Goal: Task Accomplishment & Management: Complete application form

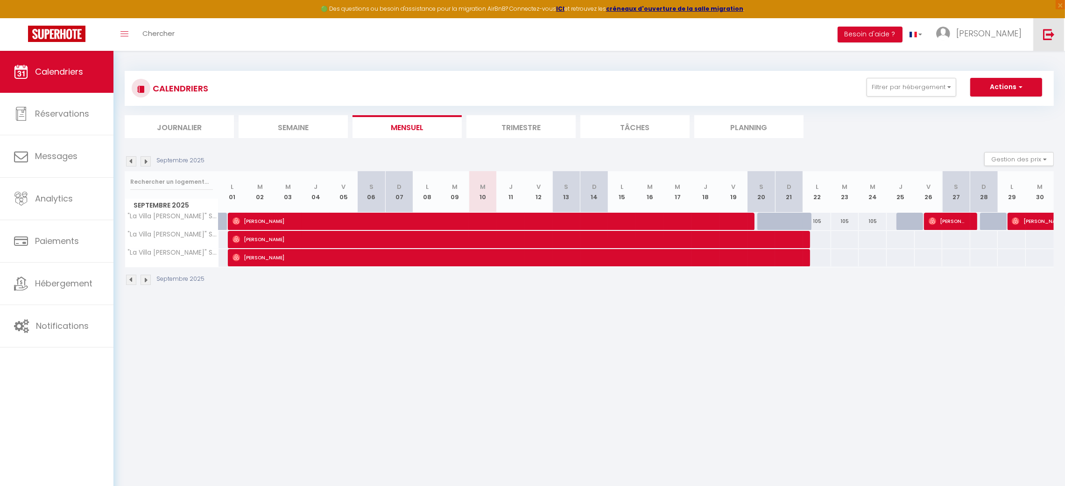
click at [1047, 35] on img at bounding box center [1049, 34] width 12 height 12
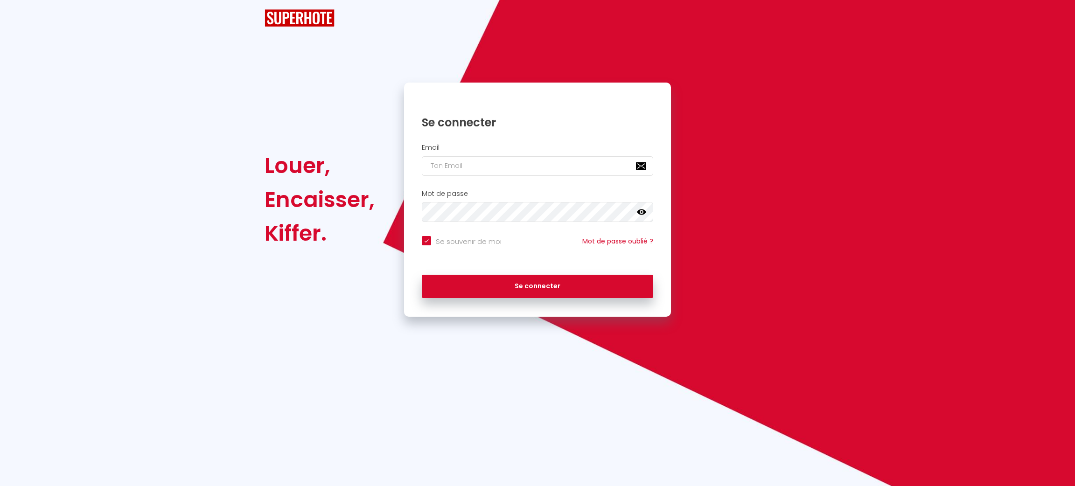
checkbox input "true"
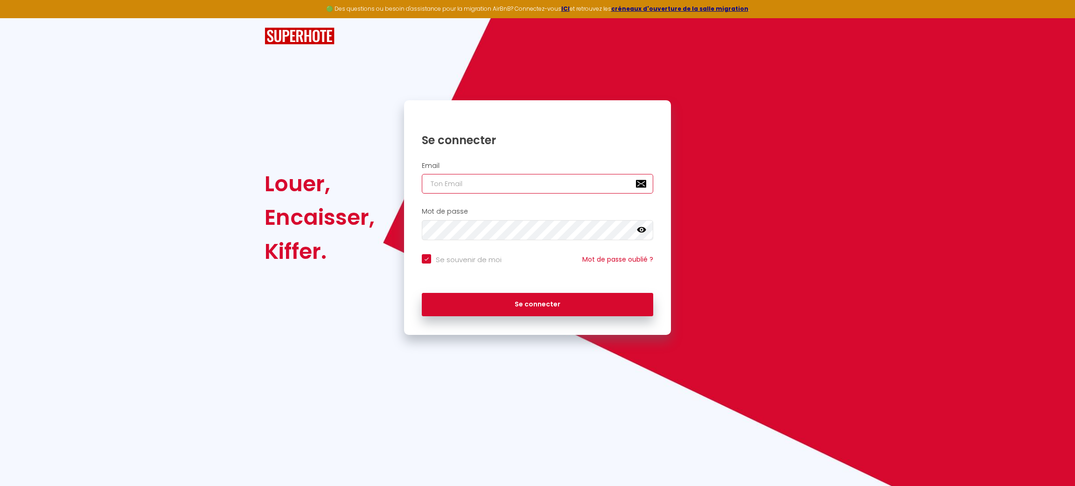
click at [478, 184] on input "email" at bounding box center [538, 184] width 232 height 20
paste input "Le système de facturation utilisé actuellement ne permet pas d’intégrer cette o…"
type input "Le système de facturation utilisé actuellement ne permet pas d’intégrer cette o…"
checkbox input "true"
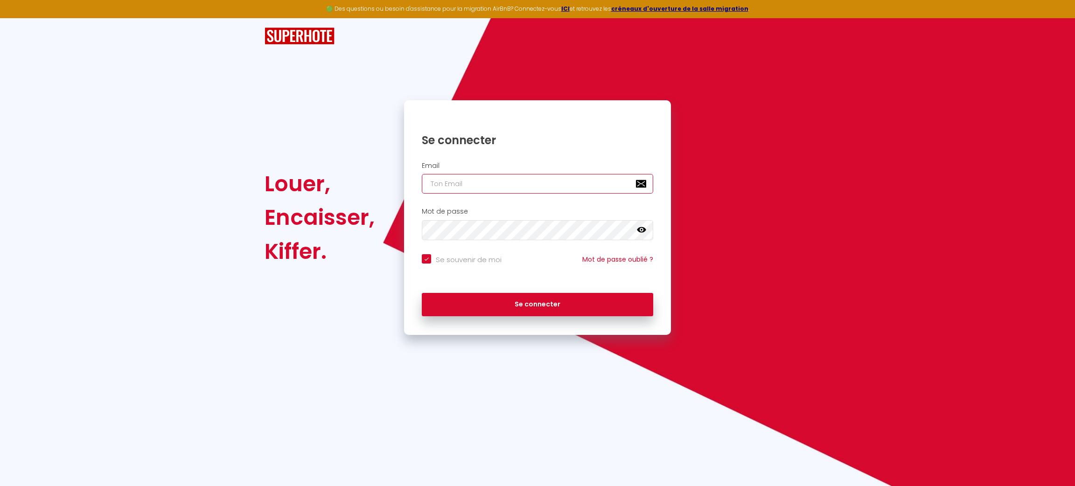
checkbox input "true"
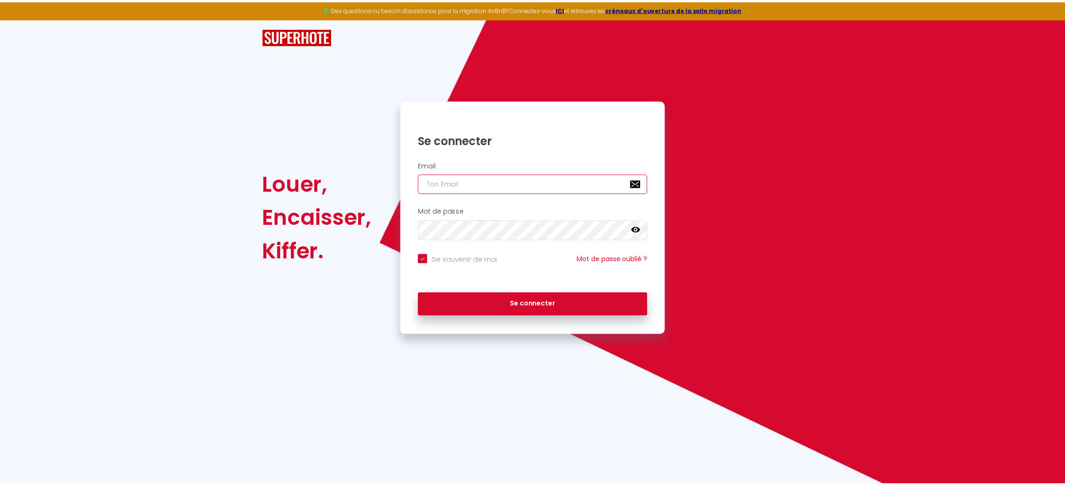
scroll to position [0, 0]
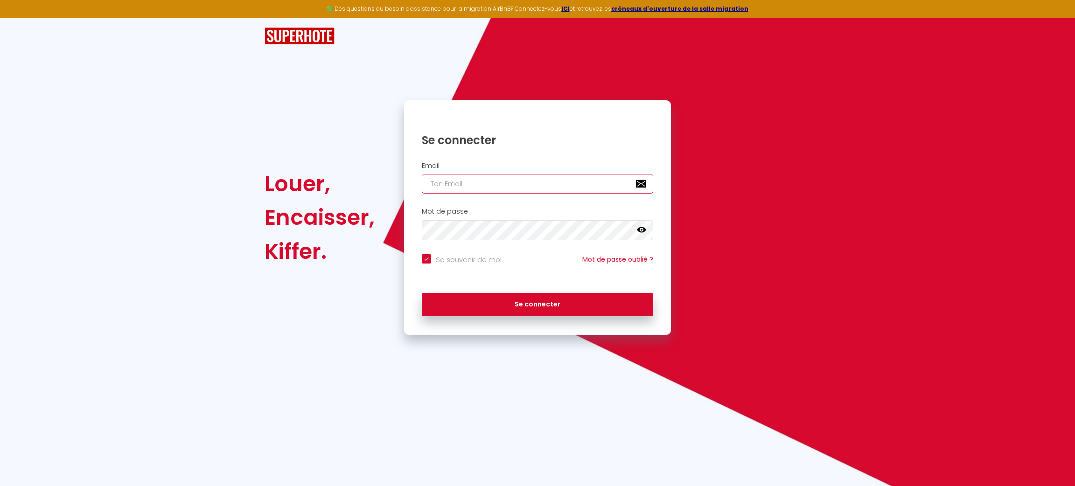
click at [449, 185] on input "email" at bounding box center [538, 184] width 232 height 20
paste input "[EMAIL_ADDRESS][DOMAIN_NAME]"
type input "[EMAIL_ADDRESS][DOMAIN_NAME]"
checkbox input "true"
type input "[EMAIL_ADDRESS][DOMAIN_NAME]"
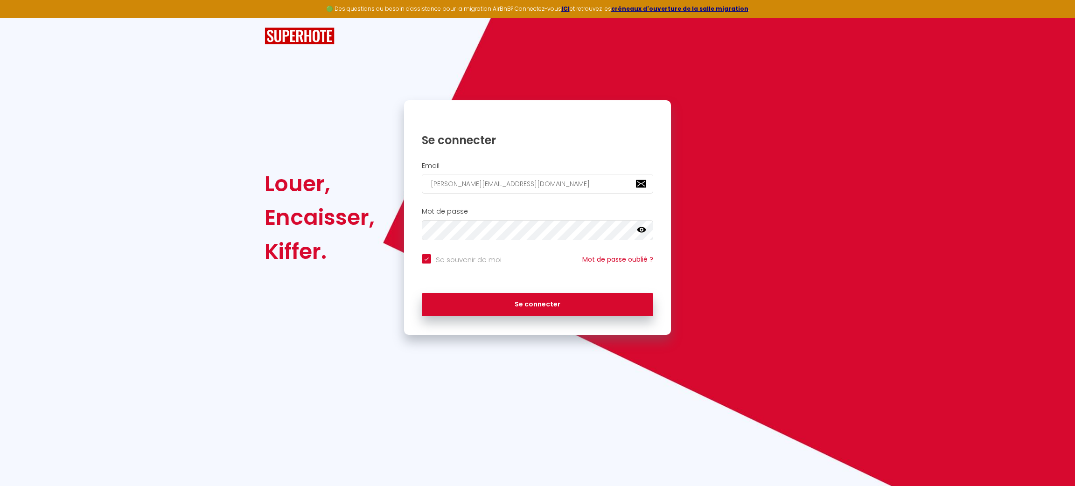
click at [446, 256] on input "Se souvenir de moi" at bounding box center [462, 258] width 80 height 9
checkbox input "false"
click at [488, 309] on button "Se connecter" at bounding box center [538, 304] width 232 height 23
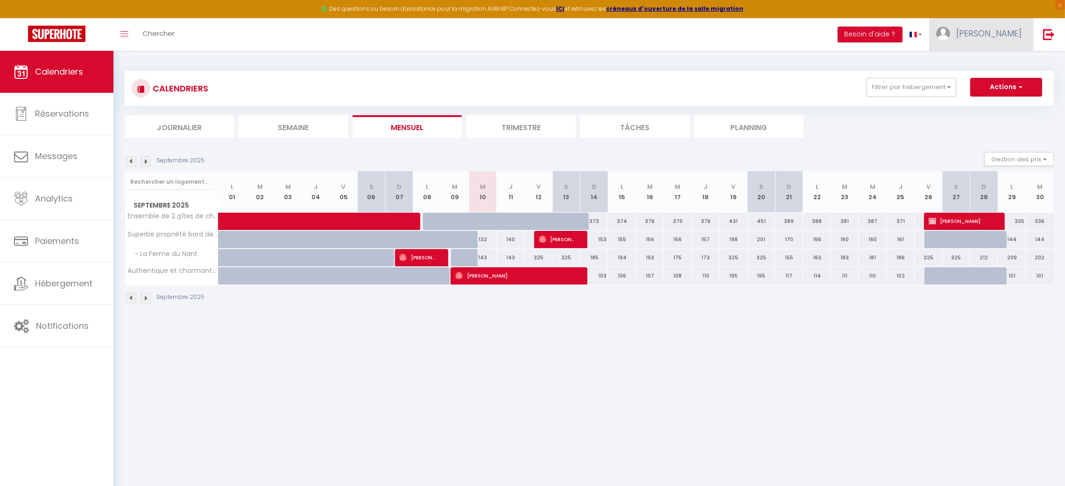
click at [1010, 33] on span "Baptiste" at bounding box center [988, 34] width 65 height 12
click at [531, 128] on li "Trimestre" at bounding box center [520, 126] width 109 height 23
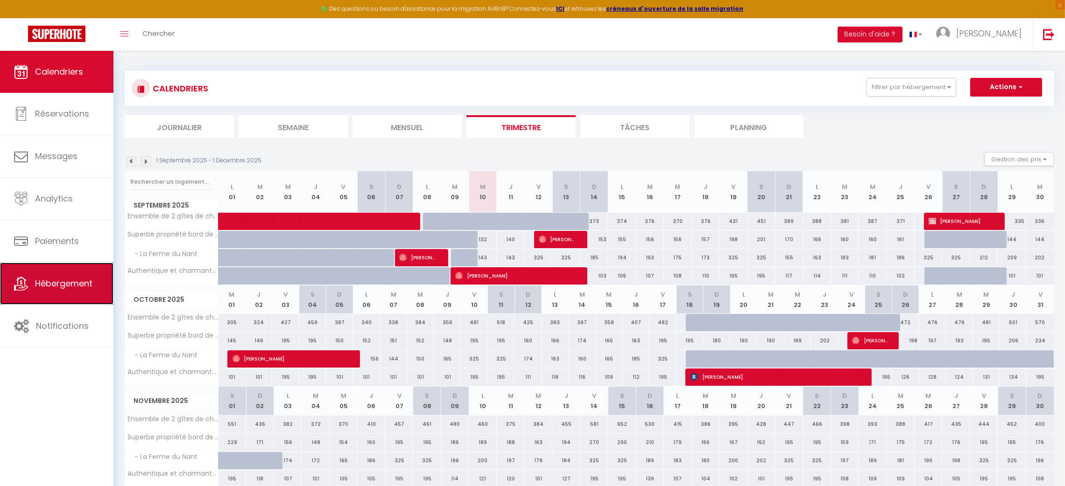
click at [60, 275] on link "Hébergement" at bounding box center [56, 284] width 113 height 42
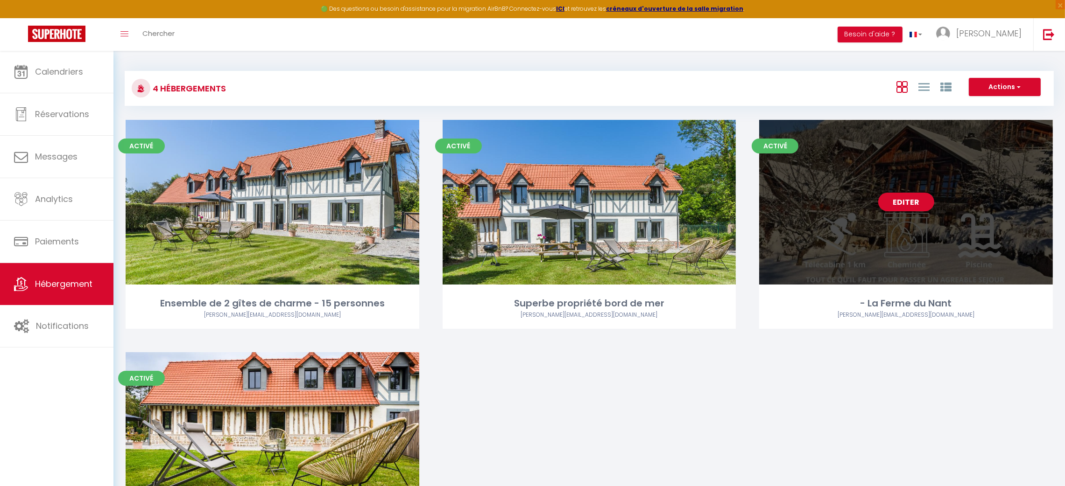
click at [914, 206] on link "Editer" at bounding box center [906, 202] width 56 height 19
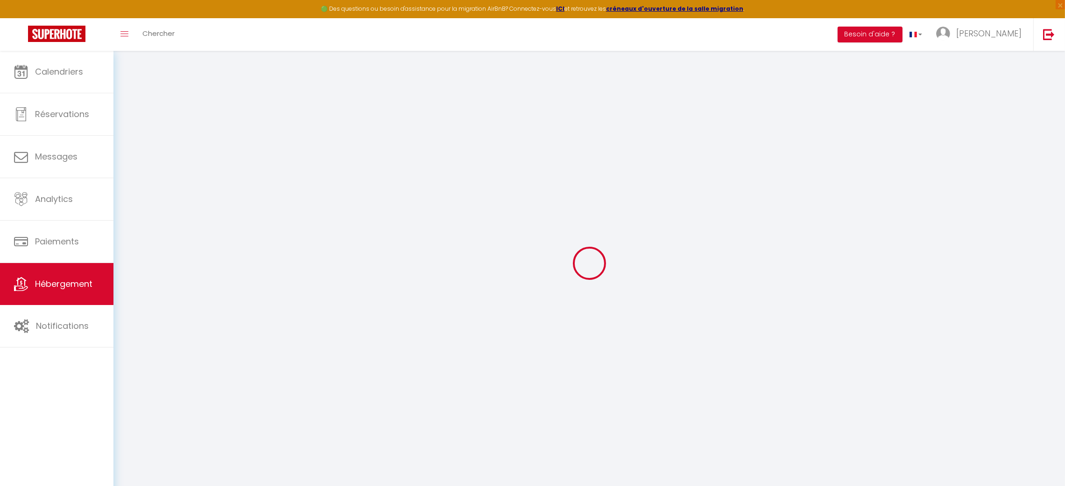
type textarea "LA FERME DU NANT - PORTES DU SOLEIL - 12 PERSONNES"
type textarea "BAPTISTE · LA FERME DU NANT - PORTES DU SOLEIL"
type textarea "Ce logement confortable dispose de son entrée ainsi que de son parking privé po…"
type textarea "La Ferme du Nant date de 1789 et ses différents matériaux : le bois présent dan…"
type input "46.2957"
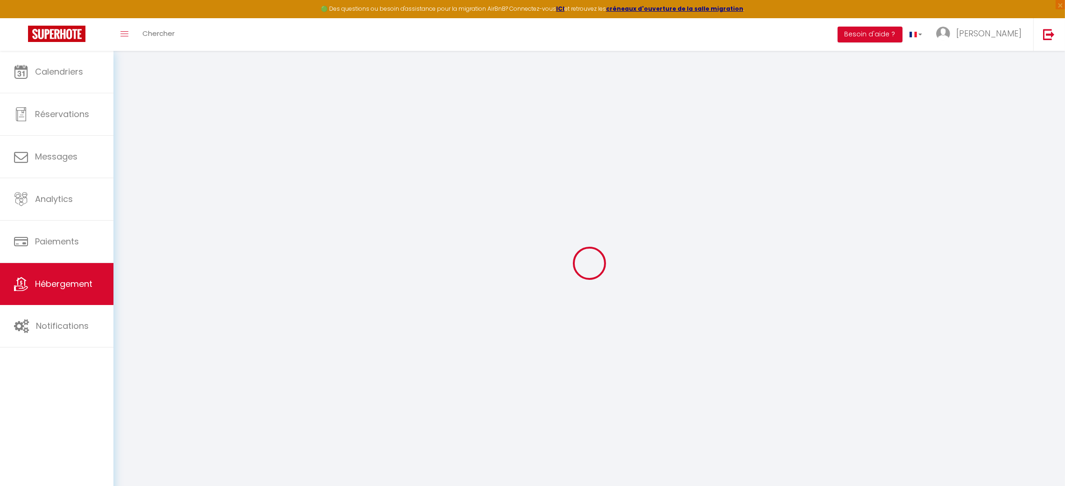
type input "6.7883361"
checkbox input "true"
type input "Salle de bain Le Mont Grange"
type input "Baignoire + Lavabo + WC"
type input "Chambre Le Mont Grange"
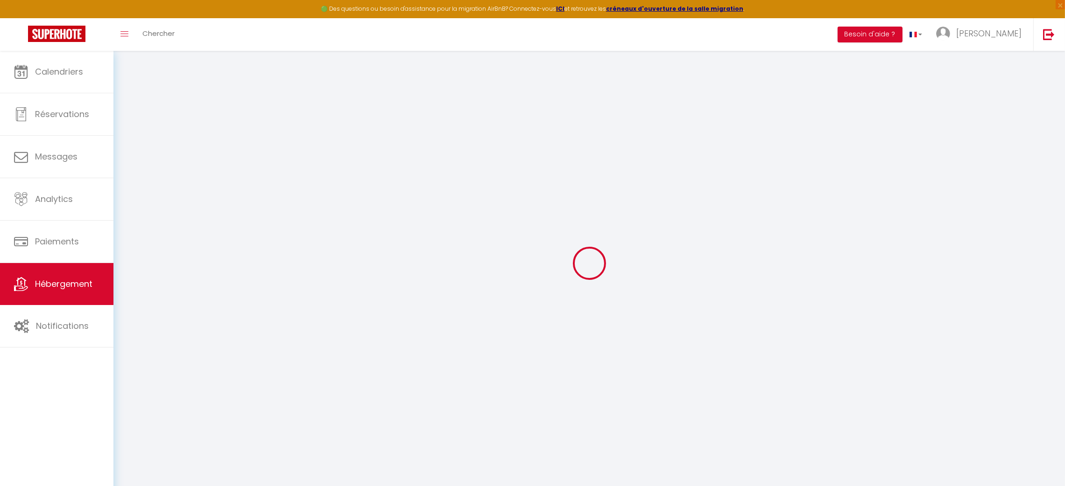
type input "équipée d'un grand lit, d'un bureau et d'une penderie."
type input "74058 000073ZR"
type input "La Ferme du Nant"
select select "PAYMENT_BY_INVOICE"
select select "17:00"
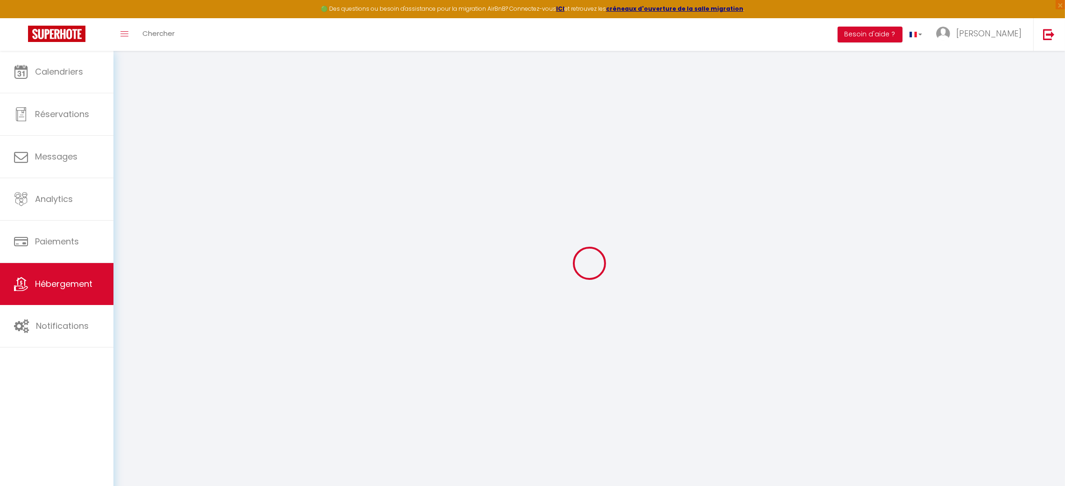
type input "Baptiste Bioche"
type input "12"
type input "25"
select select "42"
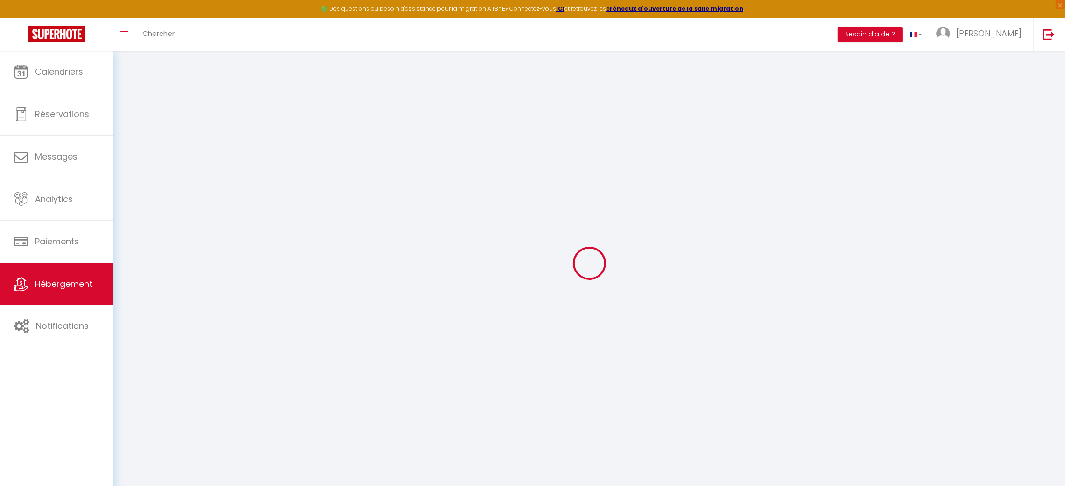
select select "50"
select select "42"
select select "44"
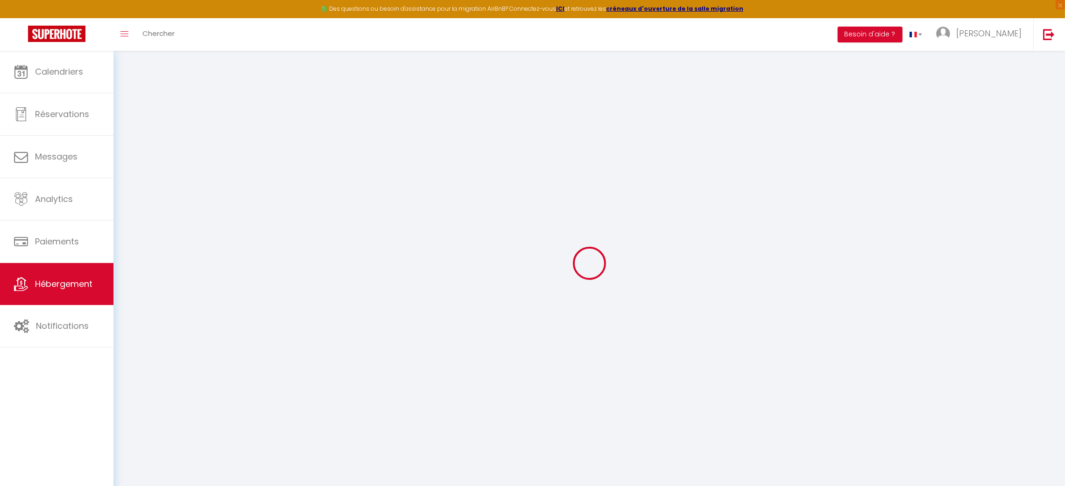
select select
select select "67"
select select
select select "129"
select select "157"
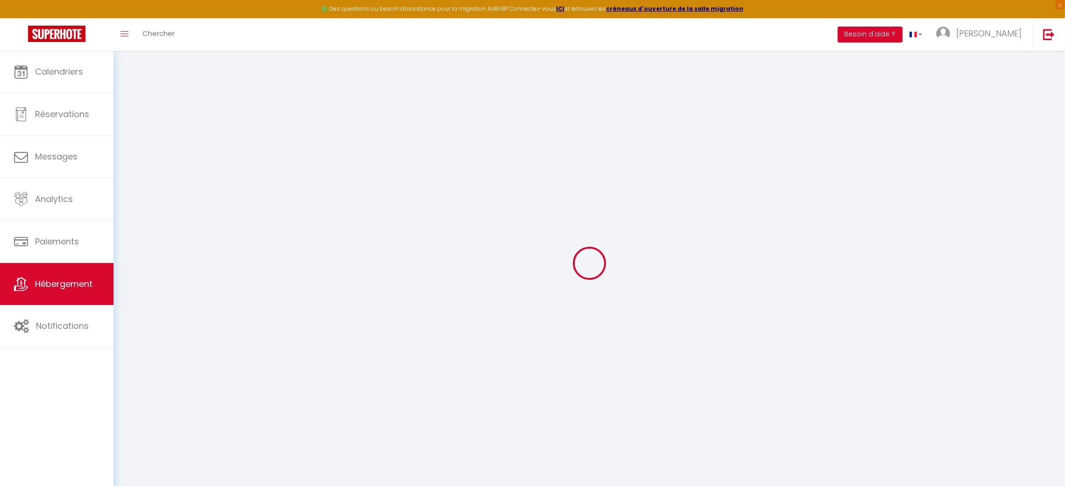
select select "56"
select select "108"
select select "15"
select select "4"
select select "195"
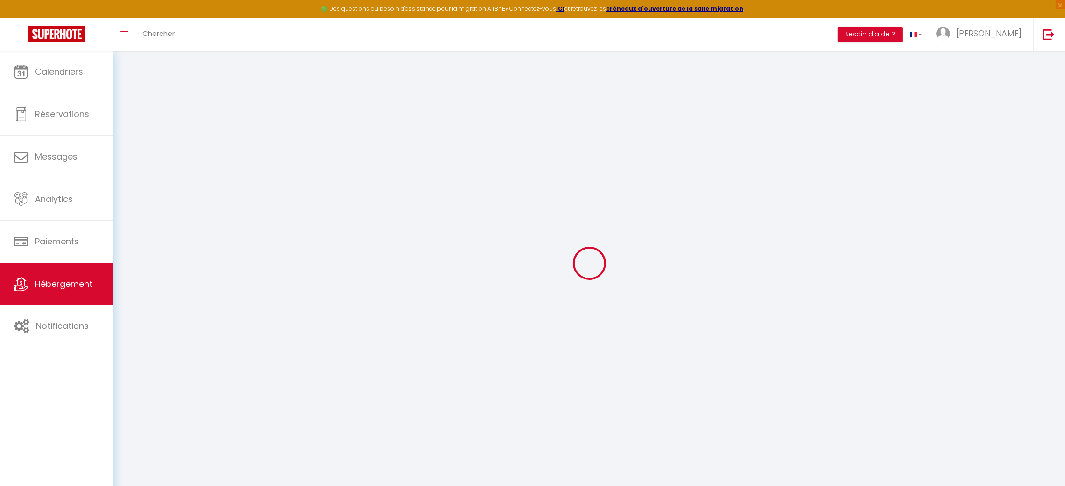
checkbox input "false"
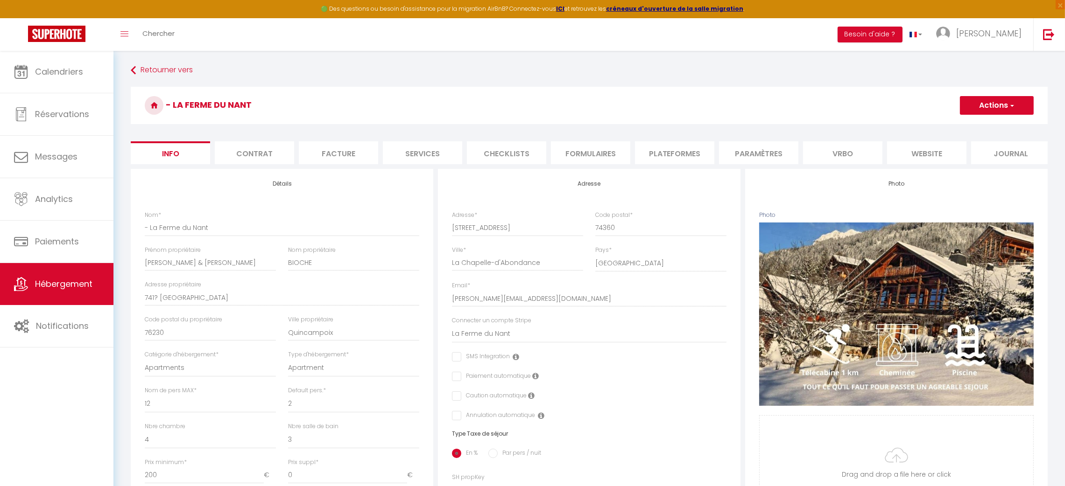
click at [854, 148] on li "Vrbo" at bounding box center [842, 152] width 79 height 23
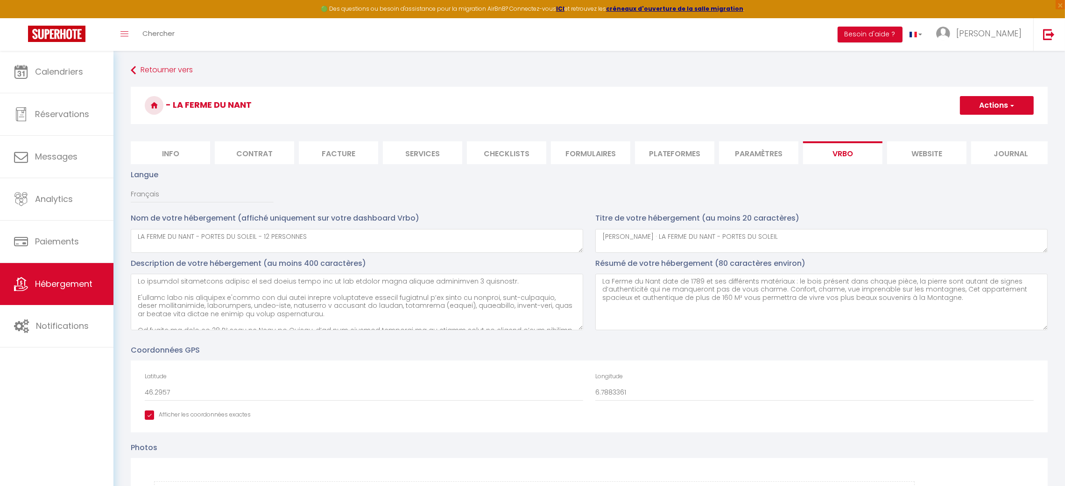
click at [677, 151] on li "Plateformes" at bounding box center [674, 152] width 79 height 23
select select
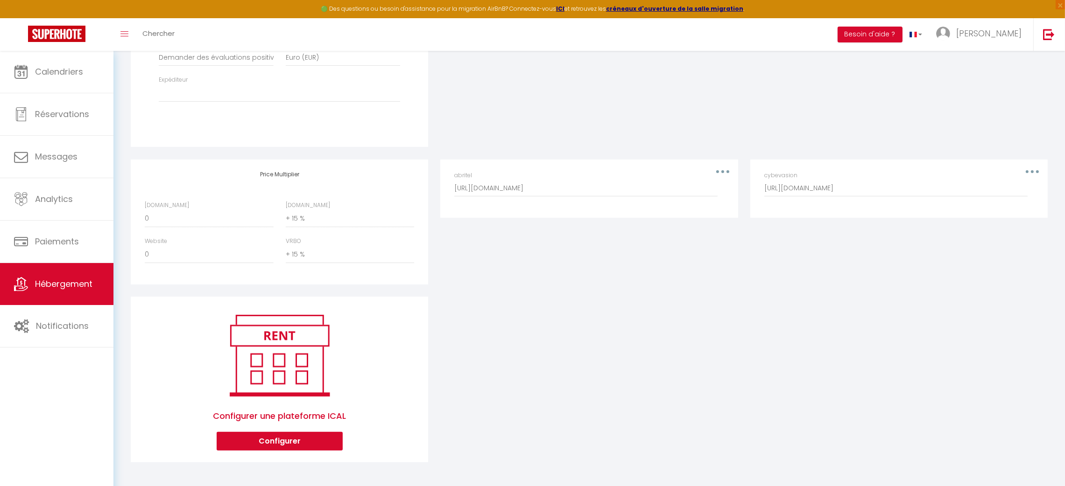
scroll to position [363, 0]
click at [719, 168] on button "button" at bounding box center [722, 171] width 26 height 15
click at [30, 67] on link "Calendriers" at bounding box center [56, 72] width 113 height 42
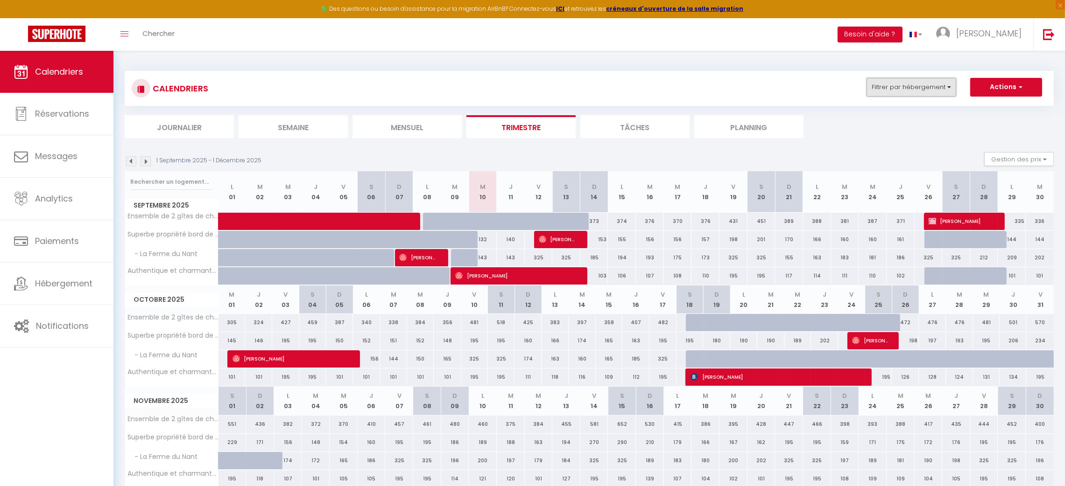
click at [931, 94] on button "Filtrer par hébergement" at bounding box center [911, 87] width 90 height 19
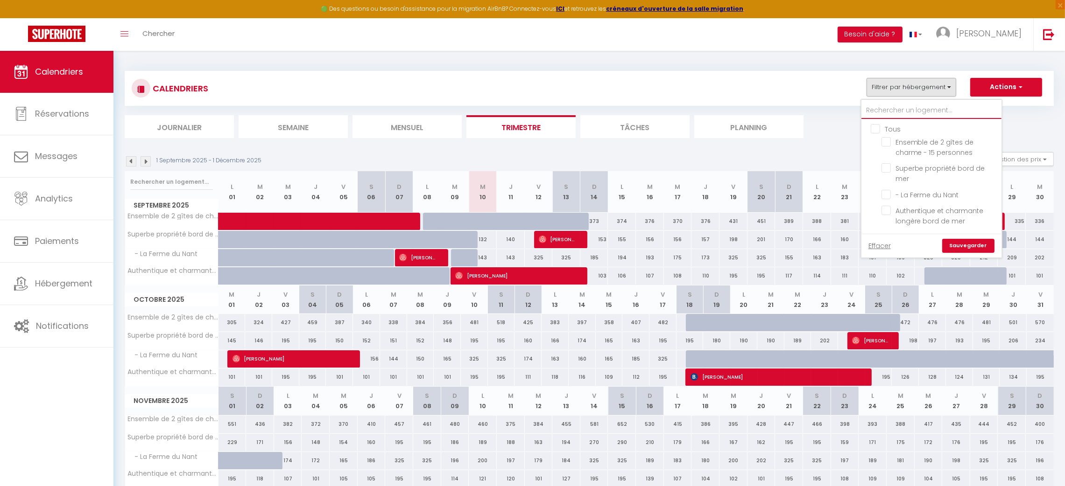
click at [898, 113] on input "text" at bounding box center [931, 110] width 140 height 17
type input "f"
checkbox input "false"
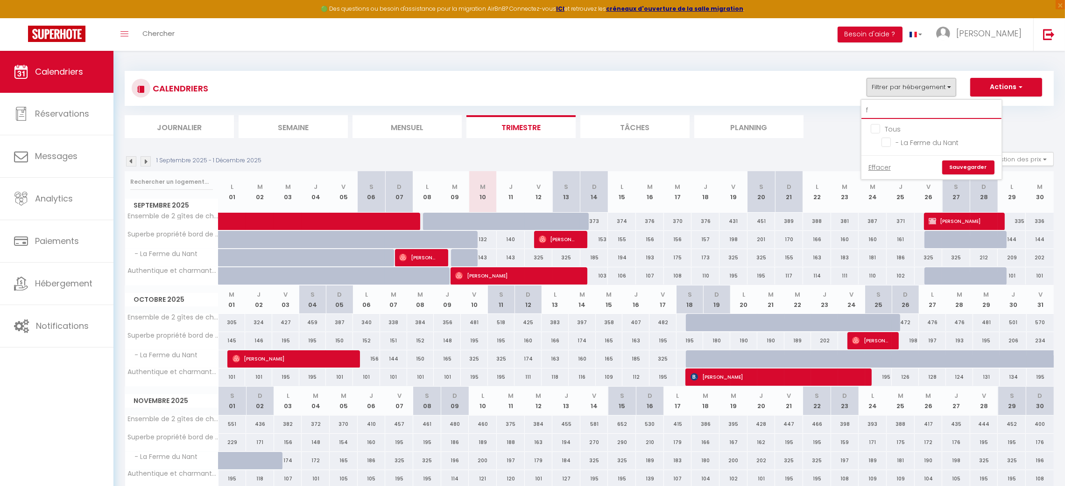
type input "fe"
checkbox input "false"
type input "fer"
checkbox input "false"
type input "fer"
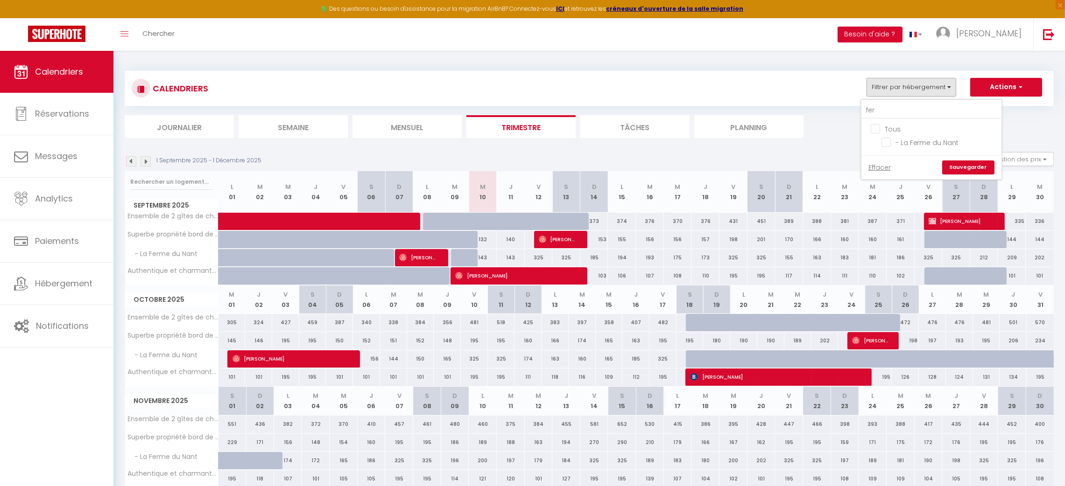
drag, startPoint x: 908, startPoint y: 143, endPoint x: 951, endPoint y: 155, distance: 45.1
click at [909, 143] on input "- La Ferme du Nant" at bounding box center [939, 141] width 117 height 9
checkbox input "true"
click at [967, 166] on link "Sauvegarder" at bounding box center [968, 168] width 52 height 14
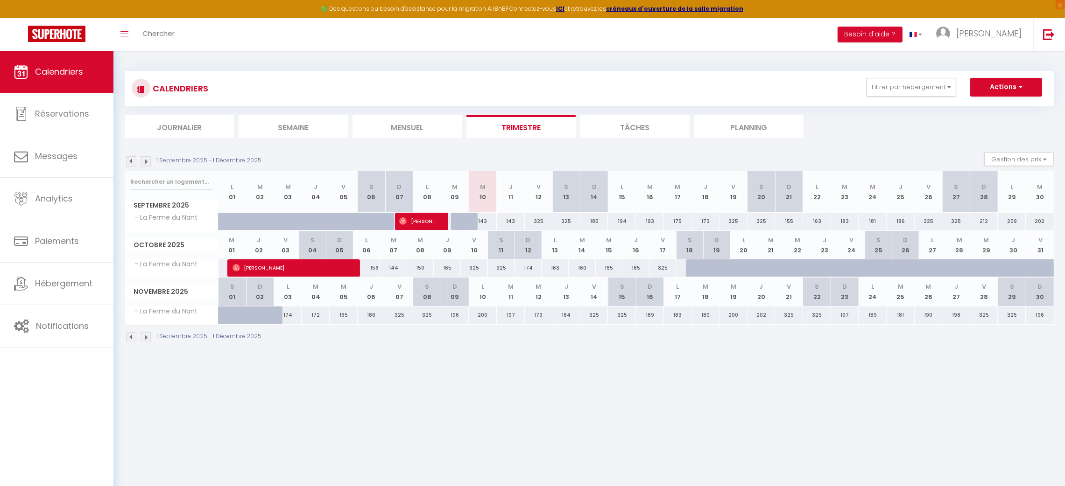
click at [146, 162] on img at bounding box center [145, 161] width 10 height 10
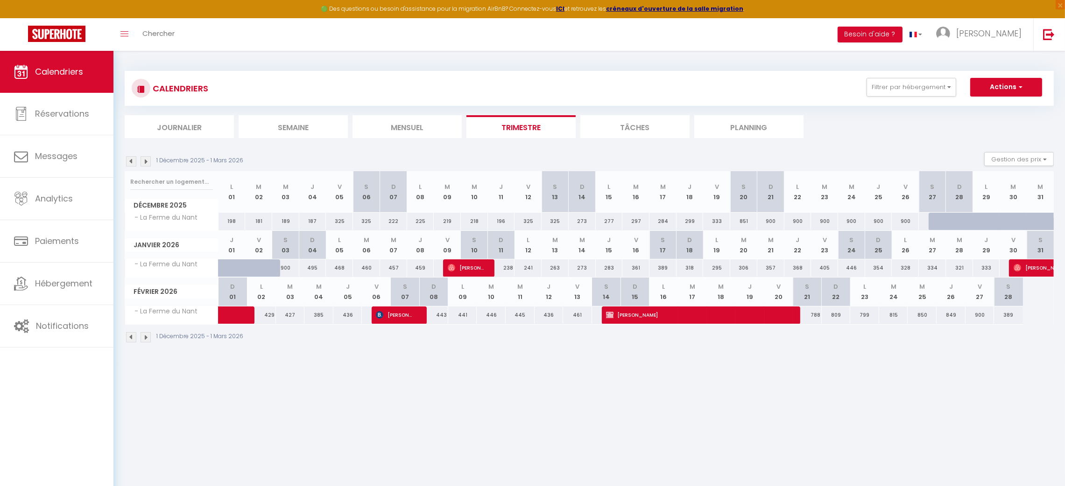
click at [146, 162] on img at bounding box center [145, 161] width 10 height 10
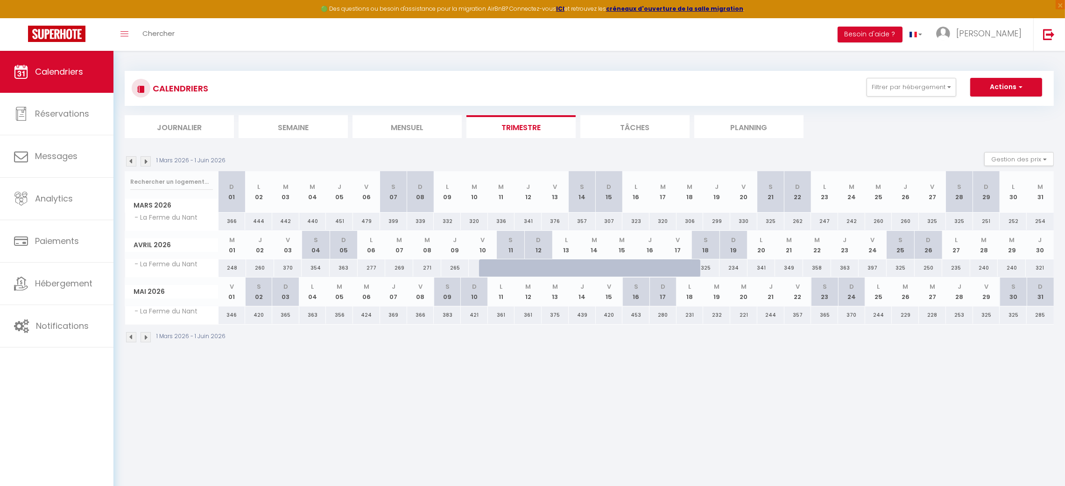
click at [133, 162] on img at bounding box center [131, 161] width 10 height 10
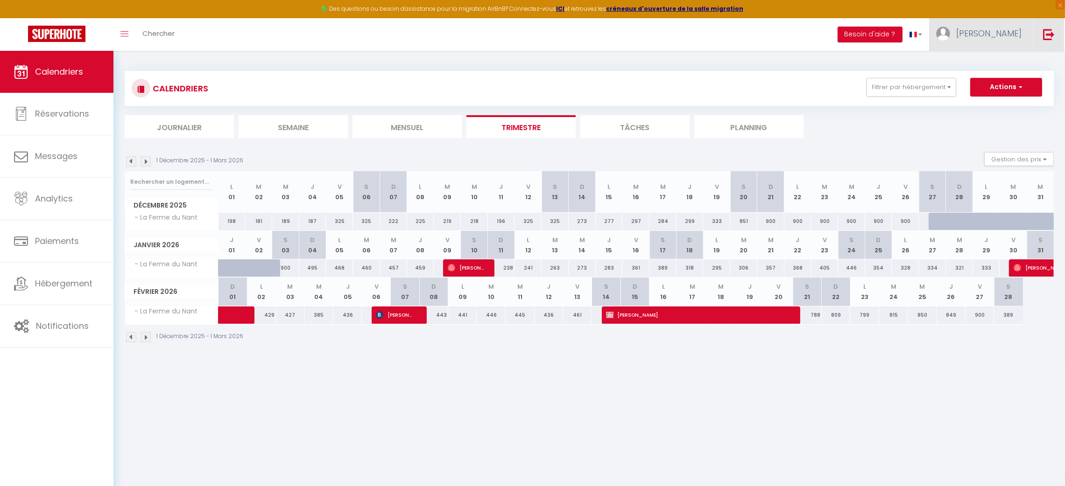
drag, startPoint x: 1046, startPoint y: 32, endPoint x: 971, endPoint y: 32, distance: 75.6
click at [1046, 33] on img at bounding box center [1049, 34] width 12 height 12
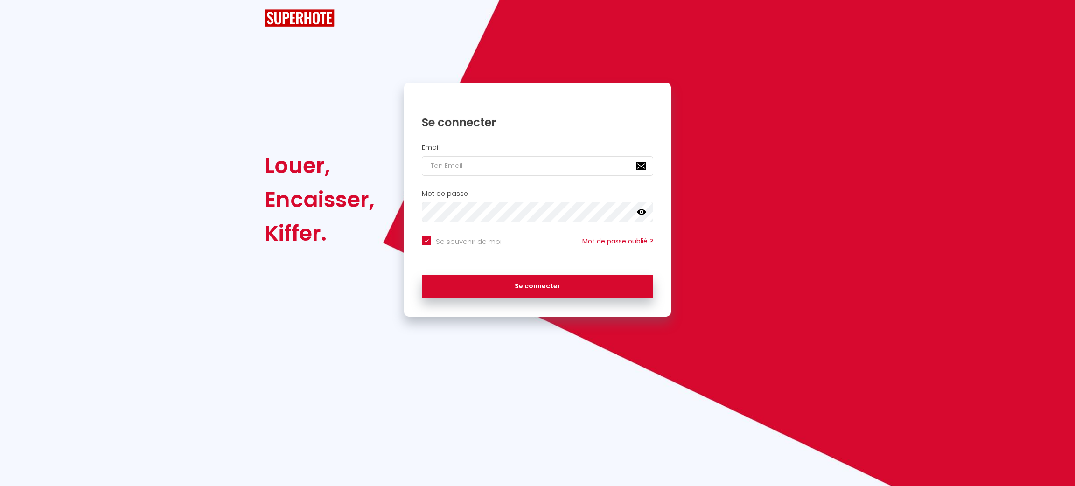
checkbox input "true"
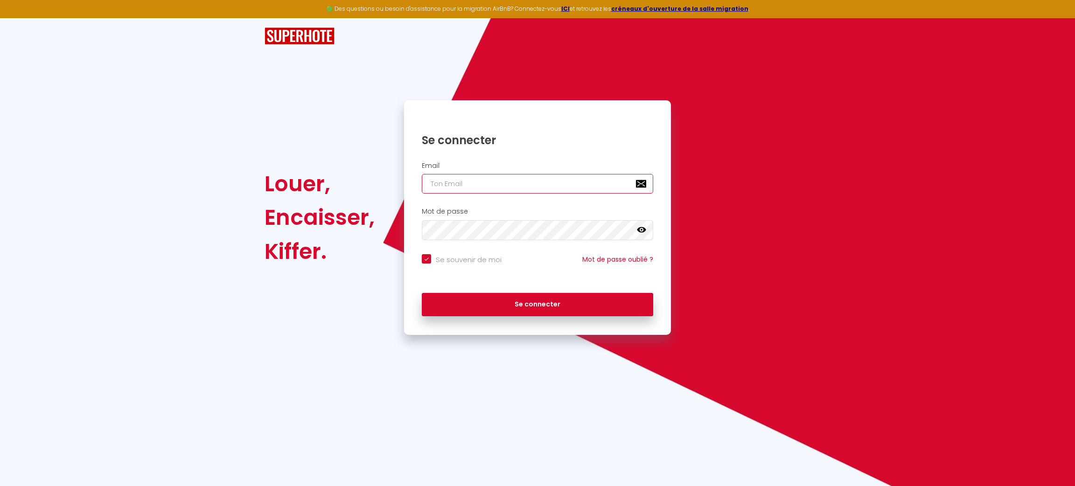
click at [435, 176] on input "email" at bounding box center [538, 184] width 232 height 20
paste input "contact@legros-groupe-immobilier.fr"
type input "contact@legros-groupe-immobilier.fr"
checkbox input "true"
type input "contact@legros-groupe-immobilier.fr"
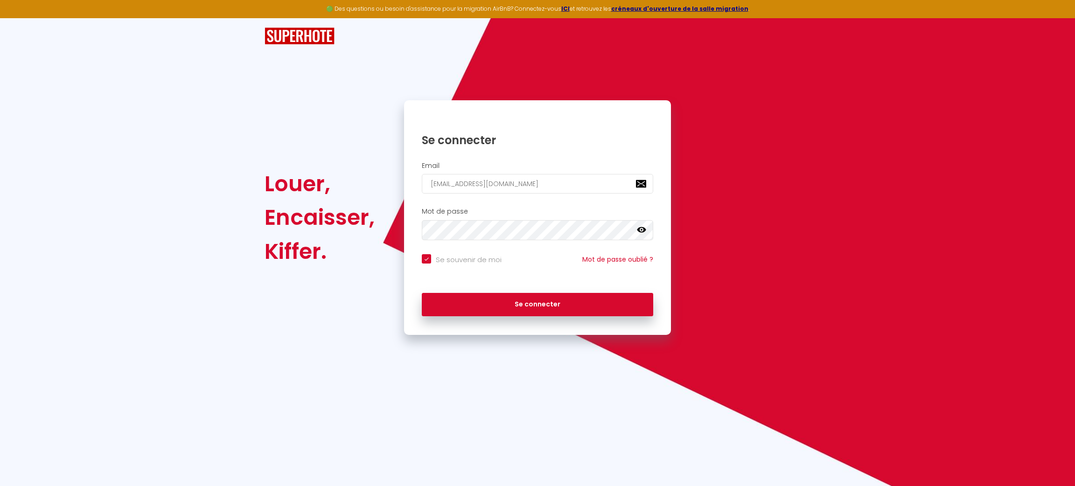
click at [463, 264] on label "Se souvenir de moi" at bounding box center [466, 259] width 70 height 11
click at [463, 264] on input "Se souvenir de moi" at bounding box center [462, 258] width 80 height 9
checkbox input "false"
click at [511, 299] on button "Se connecter" at bounding box center [538, 304] width 232 height 23
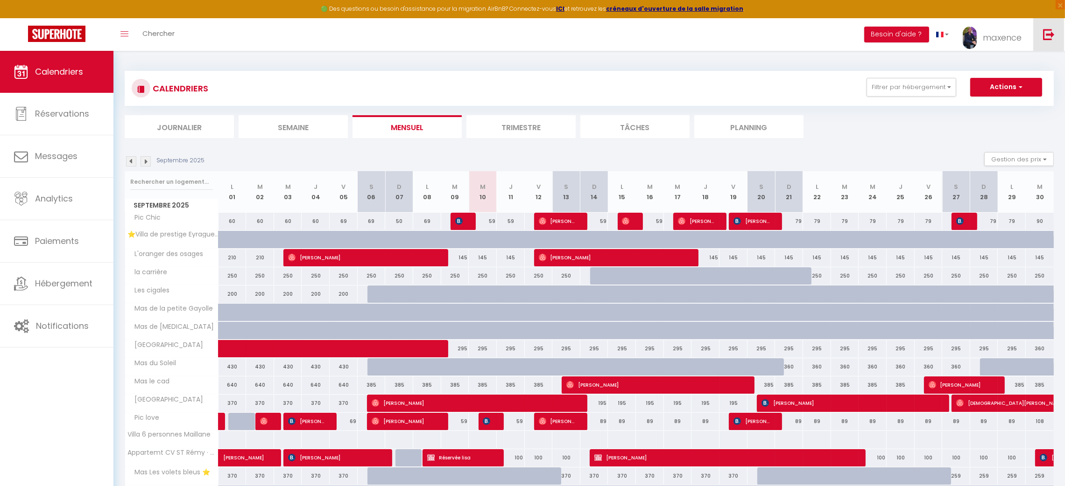
click at [1037, 39] on link at bounding box center [1048, 34] width 31 height 33
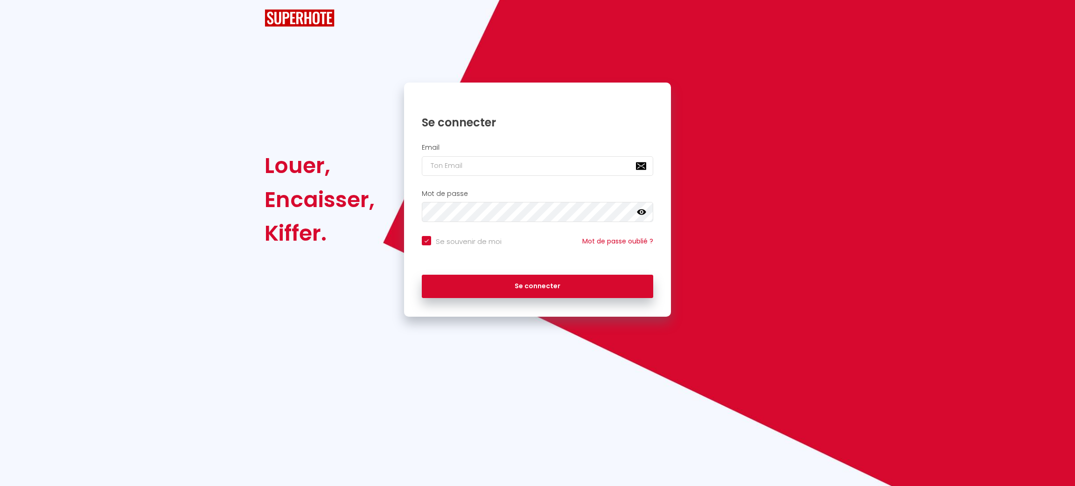
checkbox input "true"
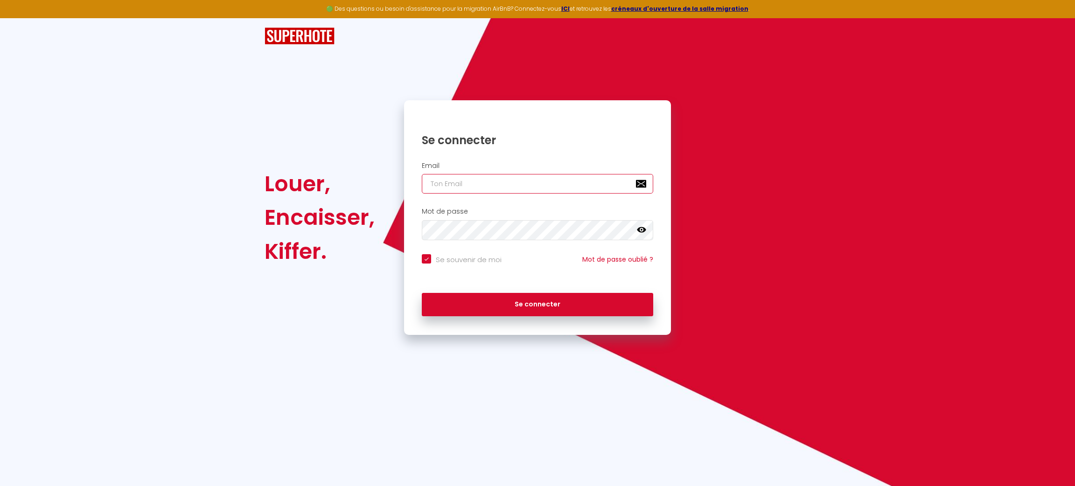
click at [508, 176] on input "email" at bounding box center [538, 184] width 232 height 20
paste input "contact@legros-groupe-immobilier.fr"
type input "contact@legros-groupe-immobilier.fr"
checkbox input "true"
type input "contact@legros-groupe-immobilier.fr"
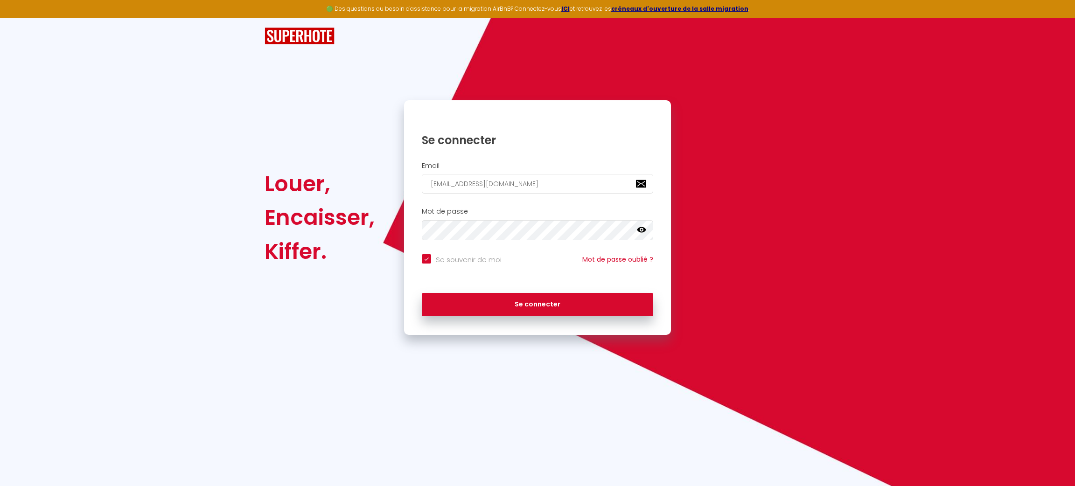
click at [471, 254] on input "Se souvenir de moi" at bounding box center [462, 258] width 80 height 9
checkbox input "false"
click at [562, 296] on button "Se connecter" at bounding box center [538, 304] width 232 height 23
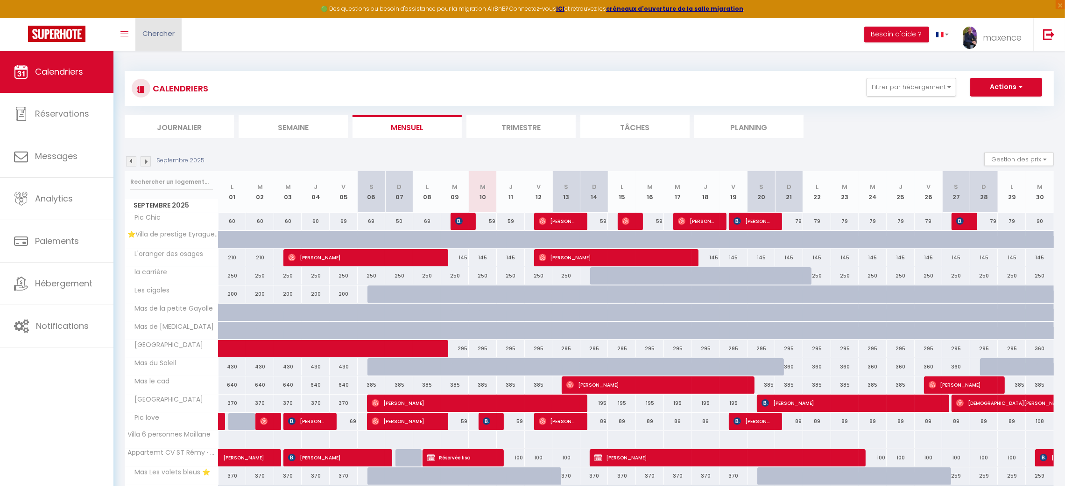
click at [166, 36] on span "Chercher" at bounding box center [158, 33] width 32 height 10
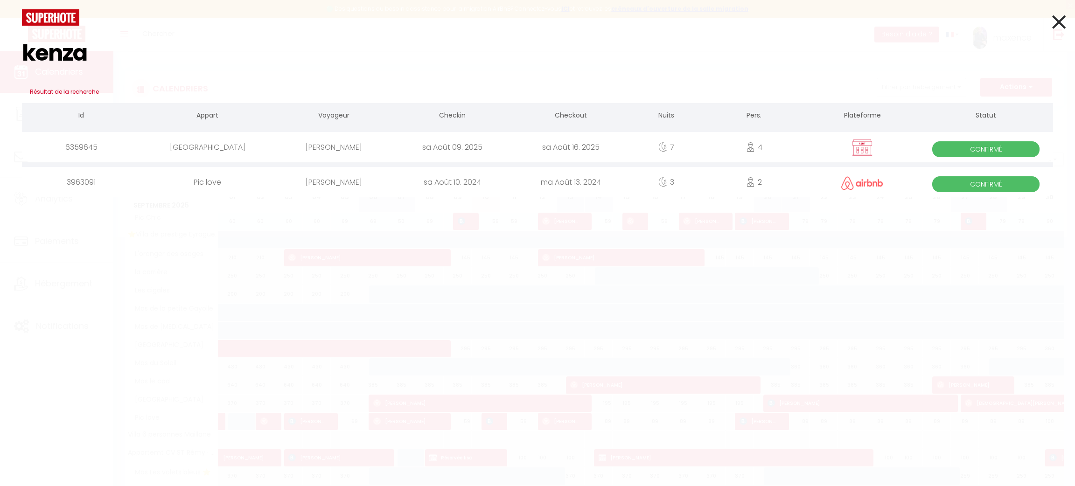
type input "kenza"
click at [414, 152] on div "sa Août 09. 2025" at bounding box center [452, 147] width 119 height 30
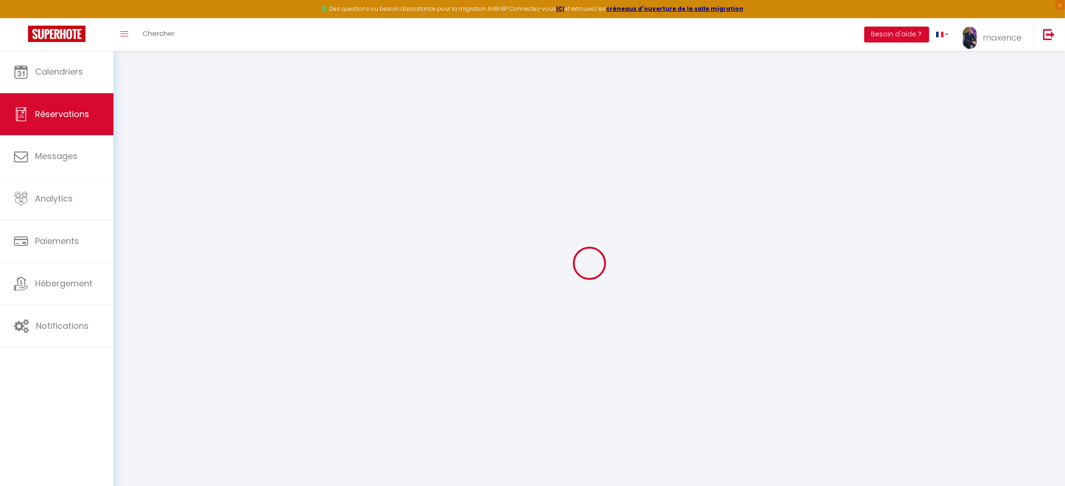
type input "Kenza"
type input "Abzouz"
type input "Abzouz.Kenza@gmail.com"
type input "0664826214"
select select "FR"
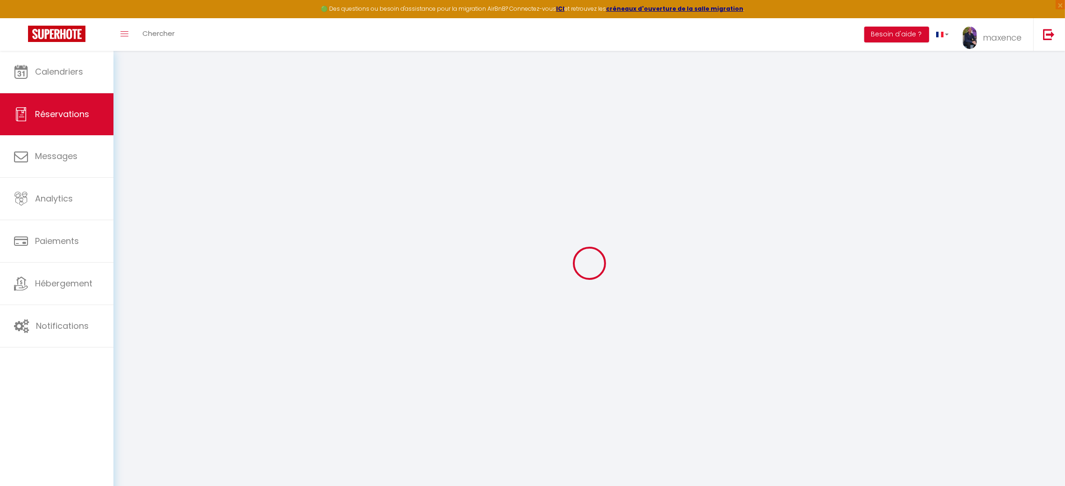
select select "68838"
select select "1"
type input "Sam 09 Août 2025"
select select
type input "Sam 16 Août 2025"
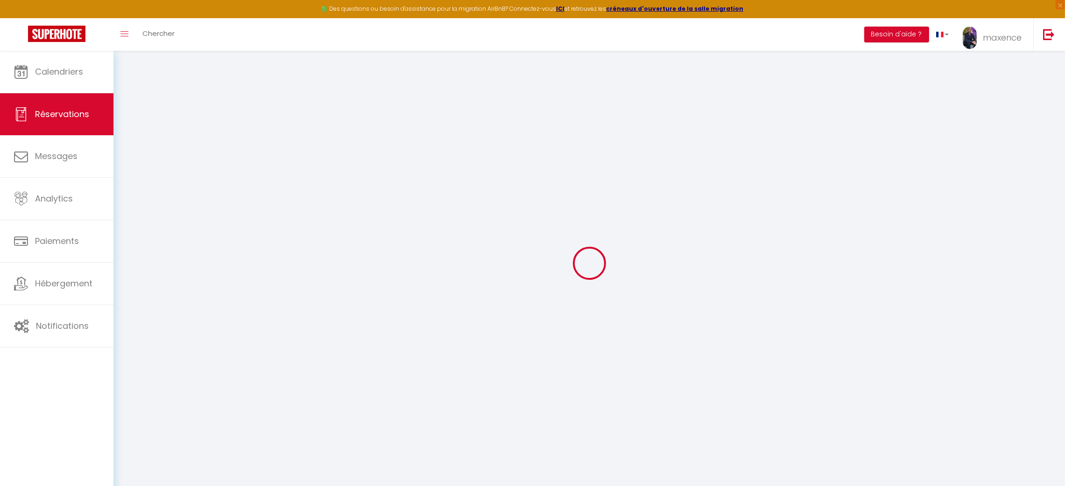
select select
type input "4"
type input "1"
select select "12"
select select "15"
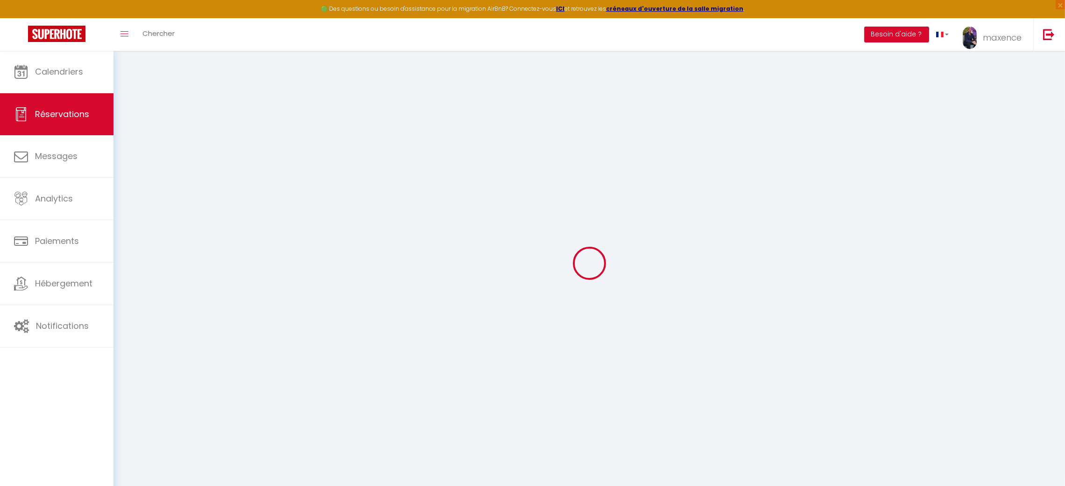
type input "3990"
checkbox input "false"
type input "0"
select select "69"
type input "180"
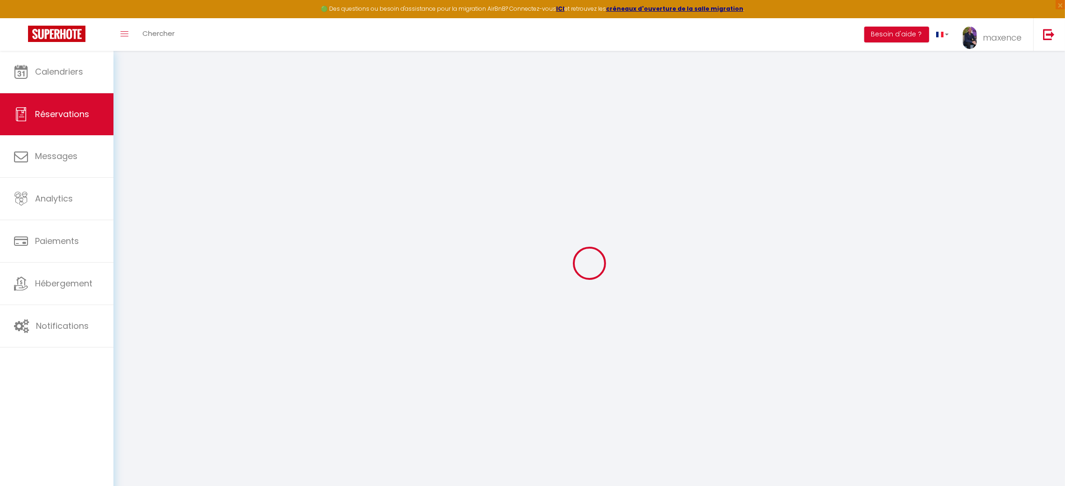
type input "0"
select select
checkbox input "false"
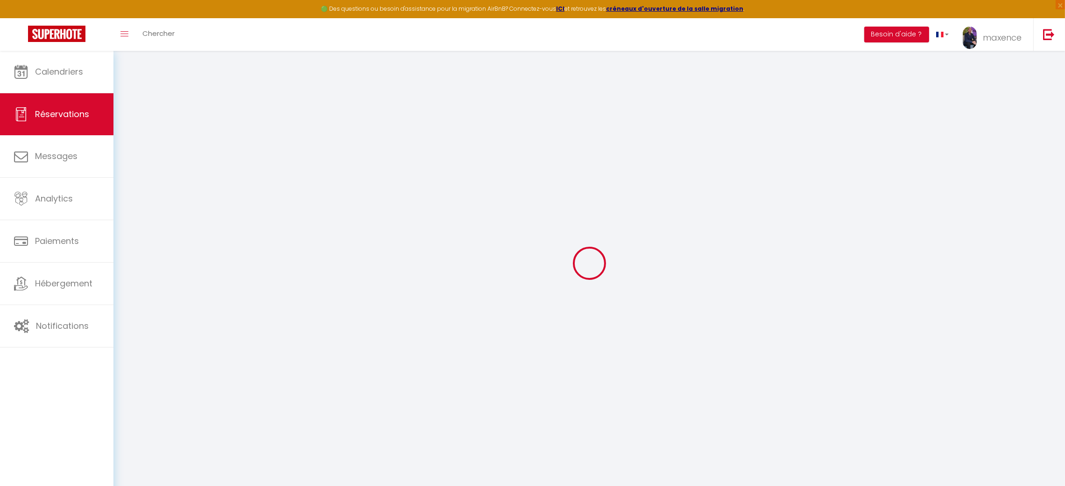
select select
checkbox input "false"
select select
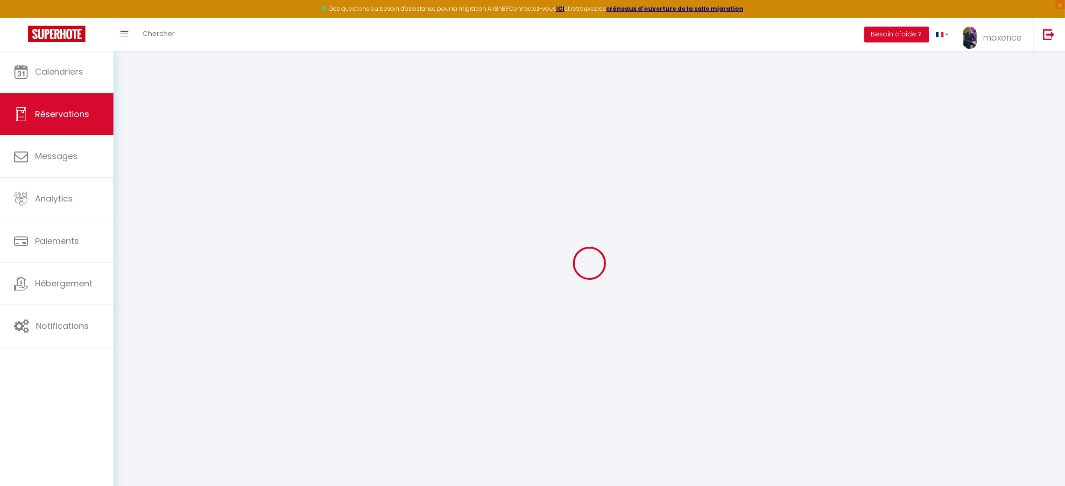
checkbox input "false"
select select
checkbox input "false"
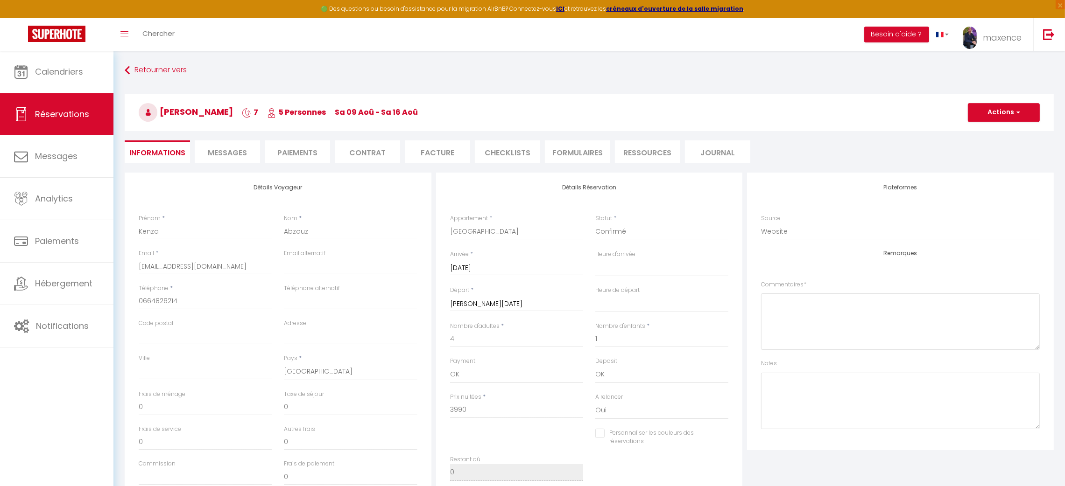
type input "180"
type input "69.72"
select select
checkbox input "false"
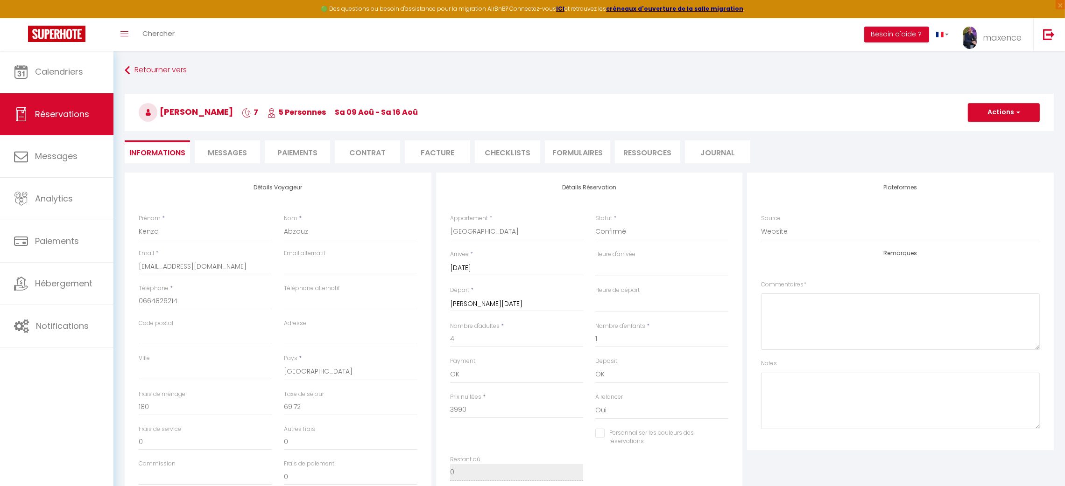
select select
click at [314, 147] on li "Paiements" at bounding box center [297, 151] width 65 height 23
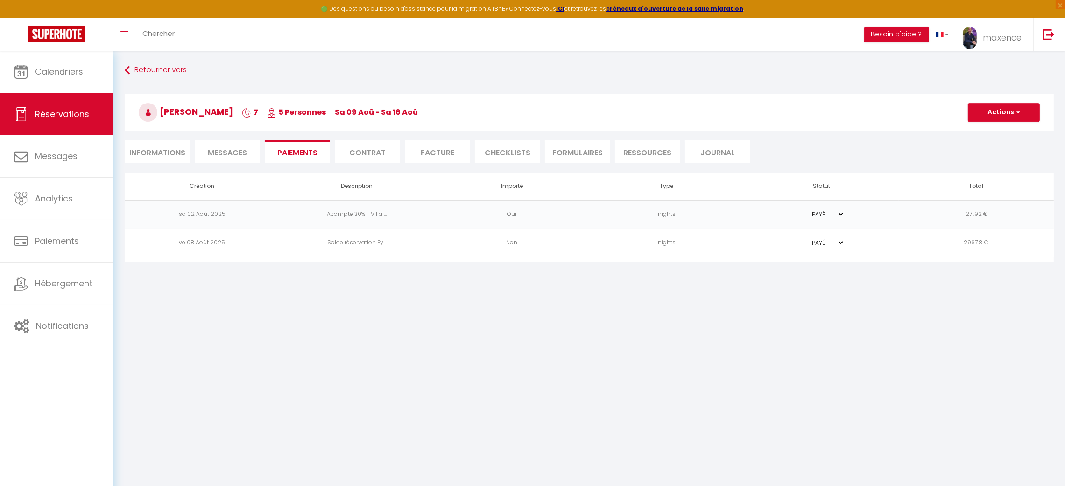
click at [177, 149] on li "Informations" at bounding box center [157, 151] width 65 height 23
select select
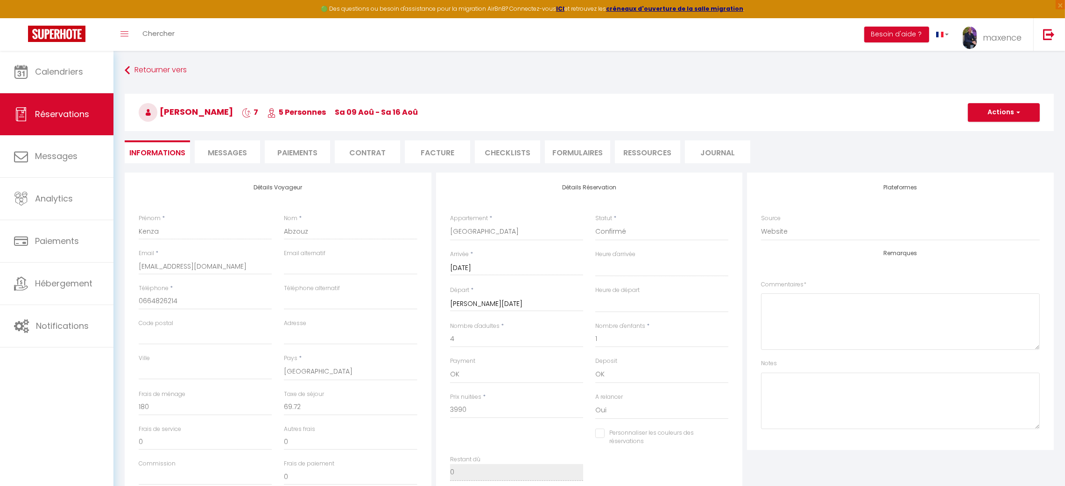
click at [225, 151] on span "Messages" at bounding box center [227, 152] width 39 height 11
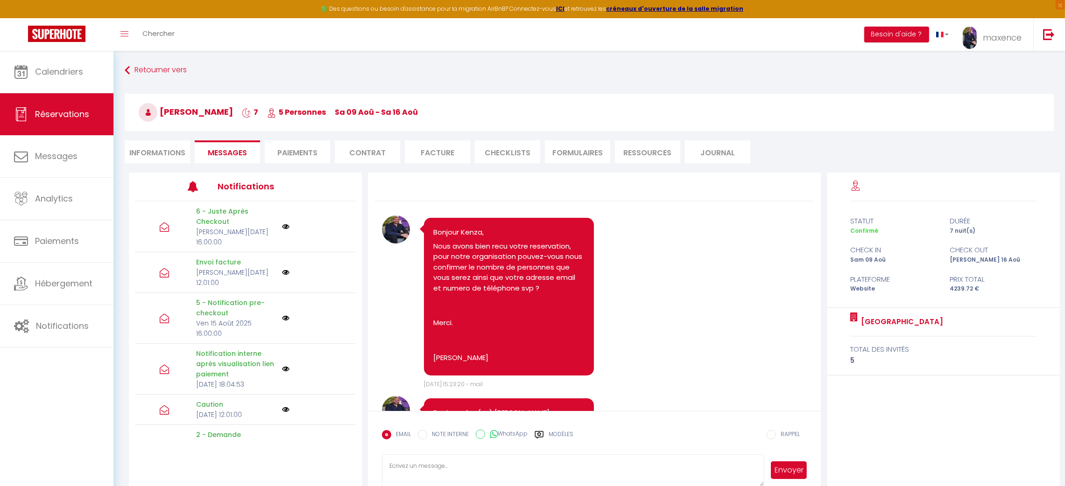
select select
click at [164, 145] on li "Informations" at bounding box center [157, 151] width 65 height 23
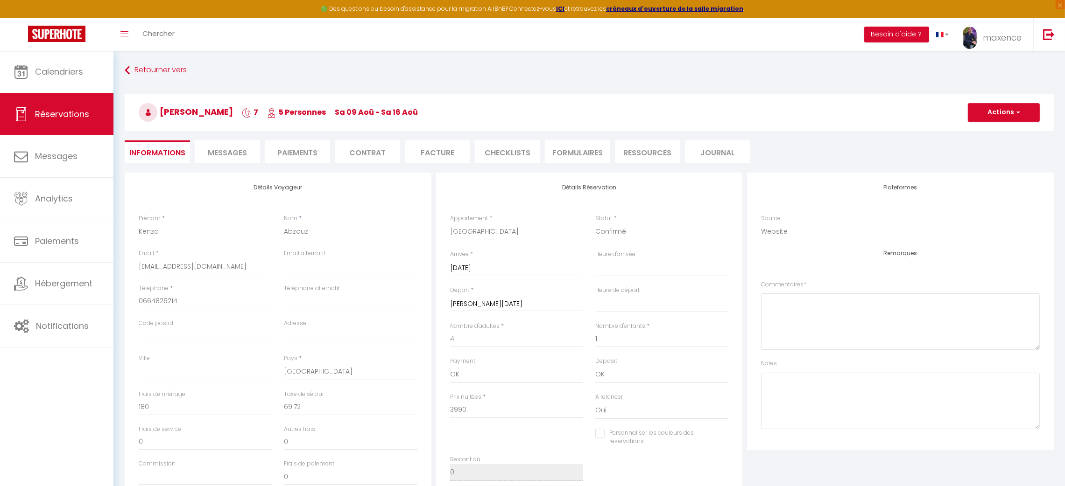
select select
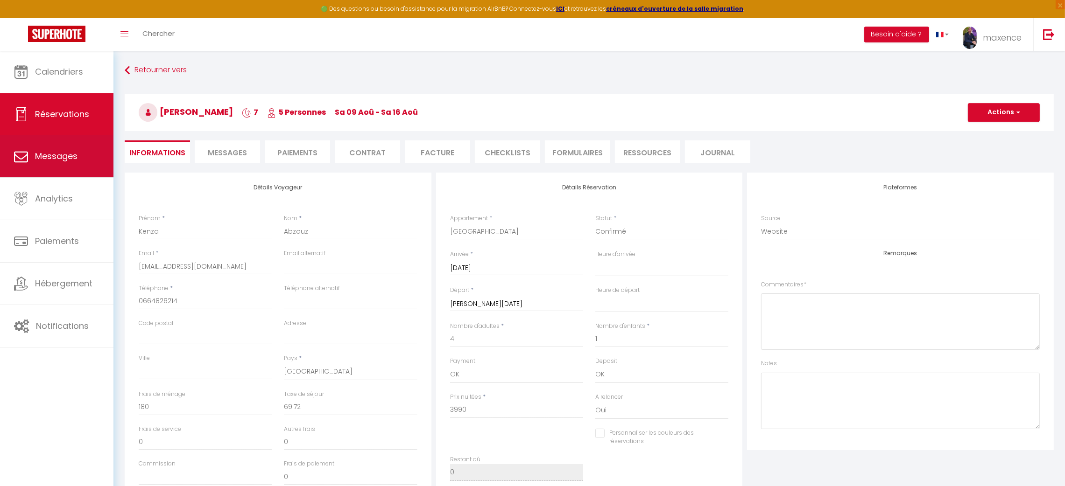
select select
checkbox input "false"
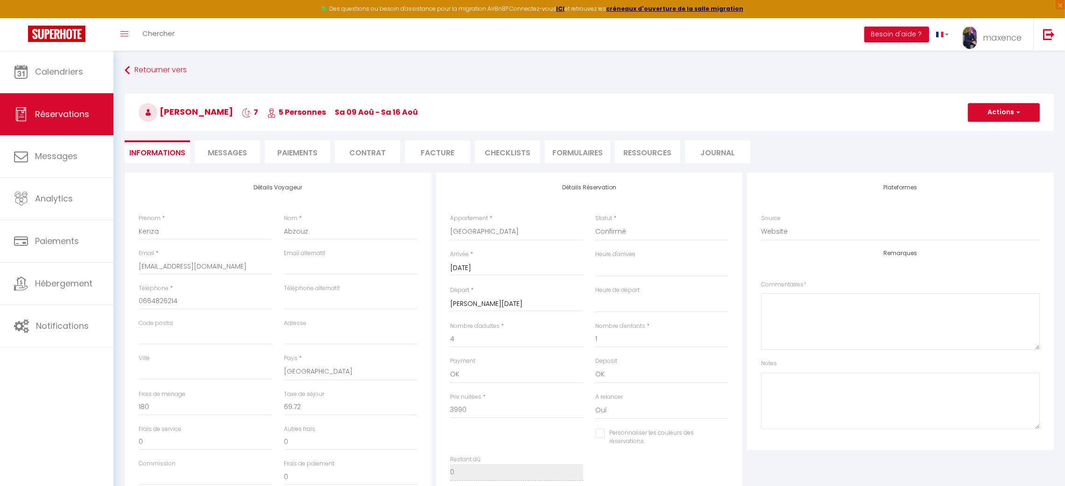
select select
checkbox input "false"
select select
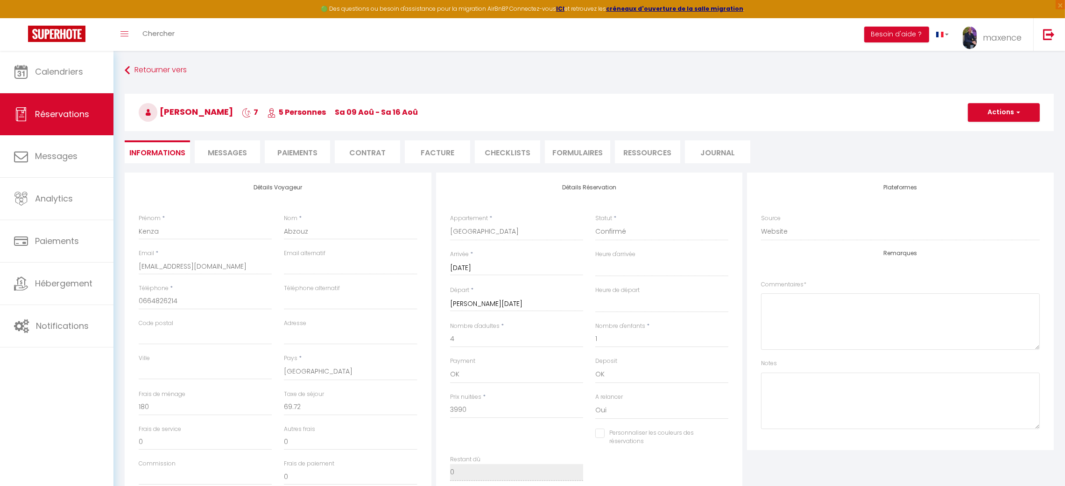
checkbox input "false"
click at [246, 150] on span "Messages" at bounding box center [227, 152] width 39 height 11
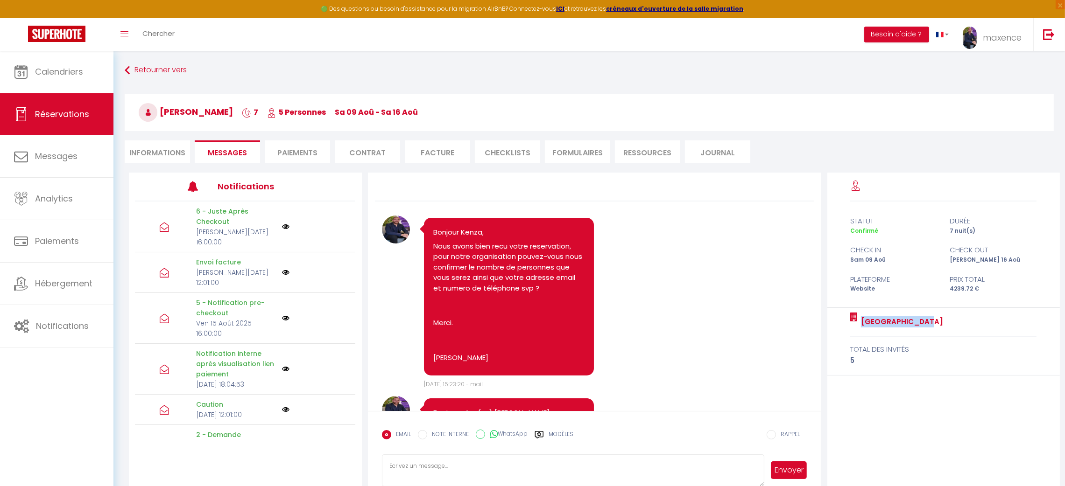
drag, startPoint x: 845, startPoint y: 325, endPoint x: 979, endPoint y: 326, distance: 134.0
click at [979, 326] on div "Villa de Roman total des invités 5" at bounding box center [943, 342] width 233 height 68
copy div "Villa de Roman"
click at [140, 153] on li "Informations" at bounding box center [157, 151] width 65 height 23
select select
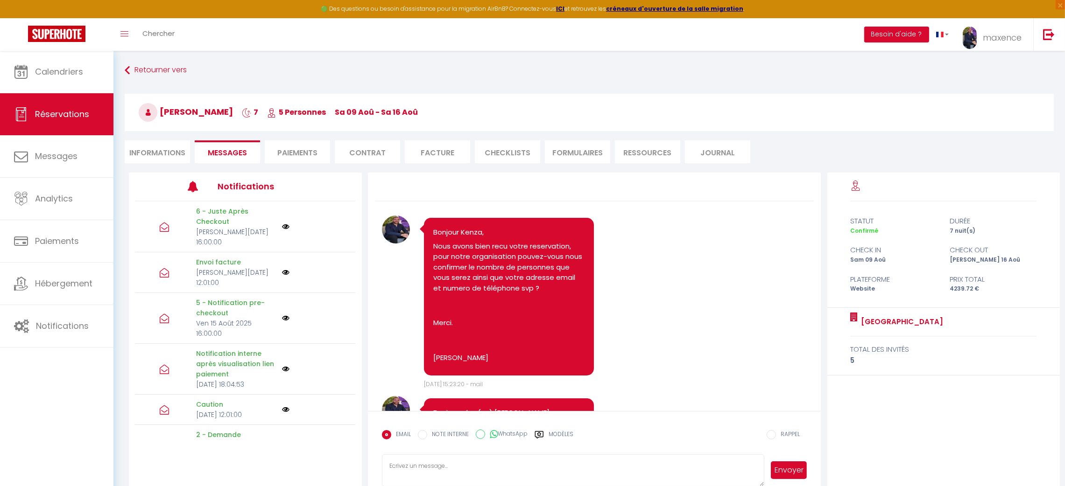
select select
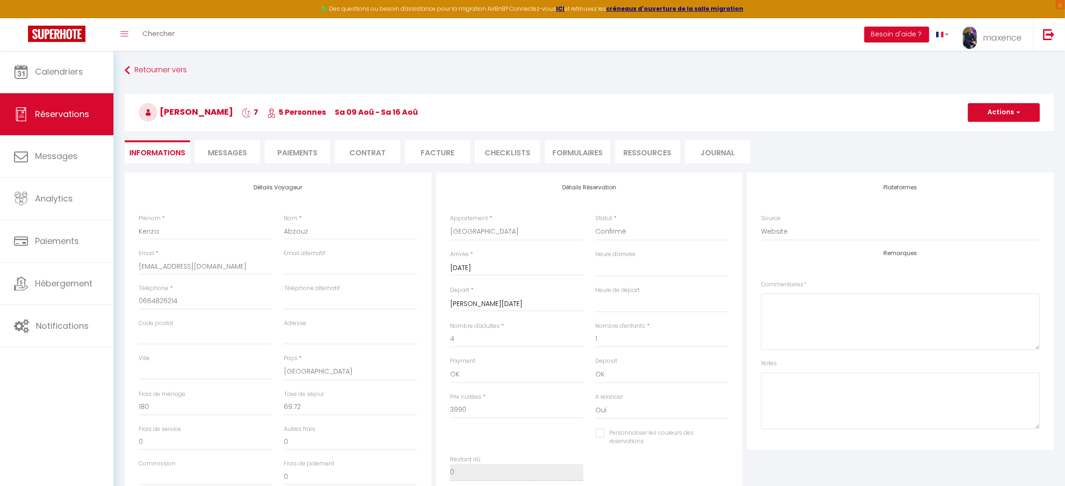
select select
checkbox input "false"
select select
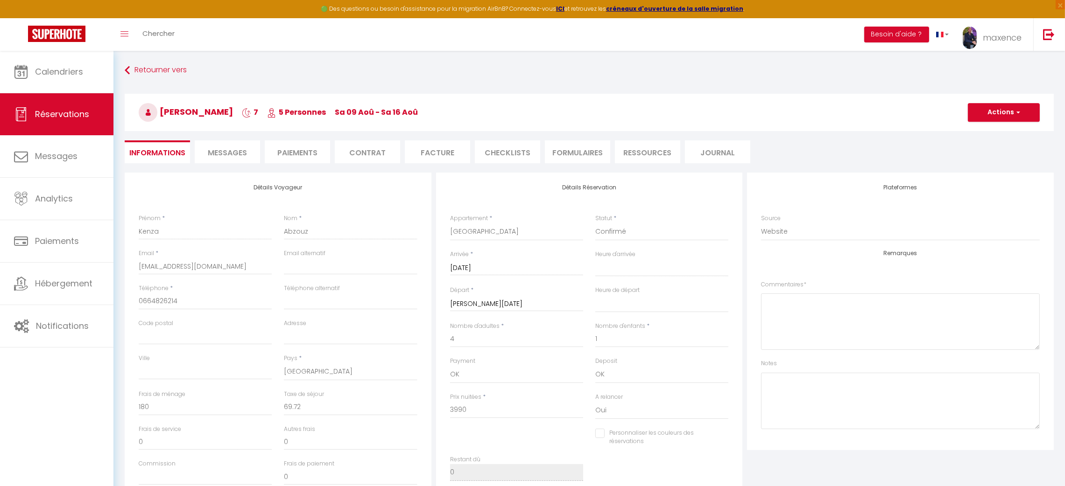
checkbox input "false"
select select
checkbox input "false"
select select
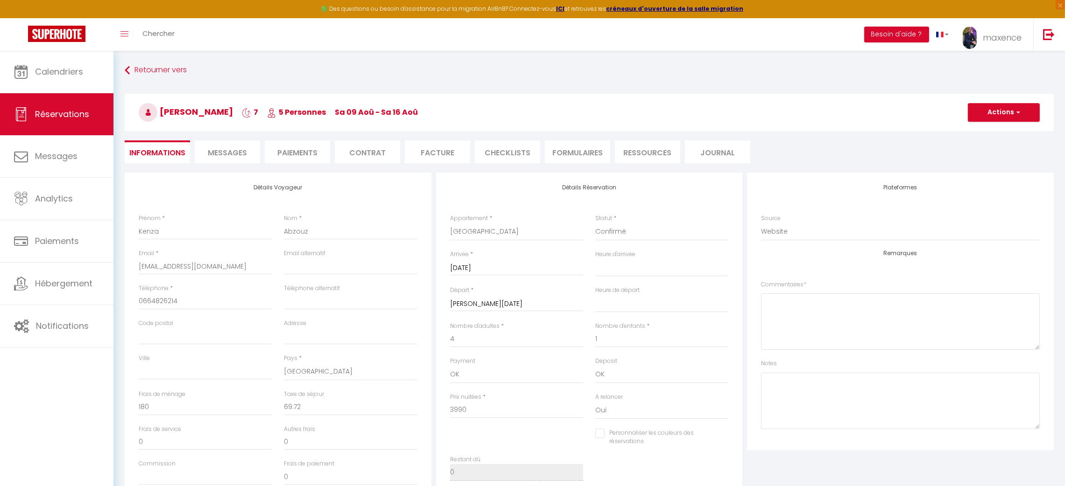
select select
checkbox input "false"
select select
checkbox input "false"
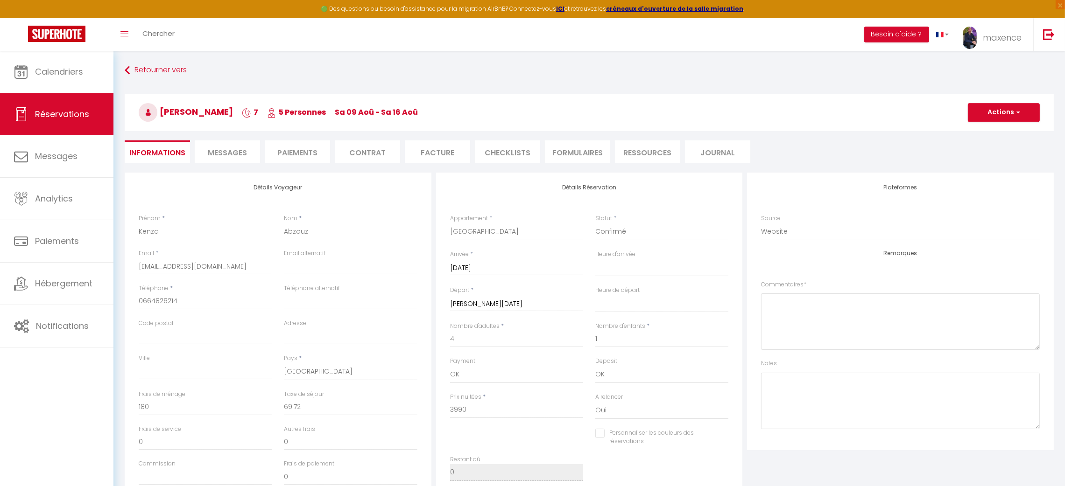
select select
checkbox input "false"
select select
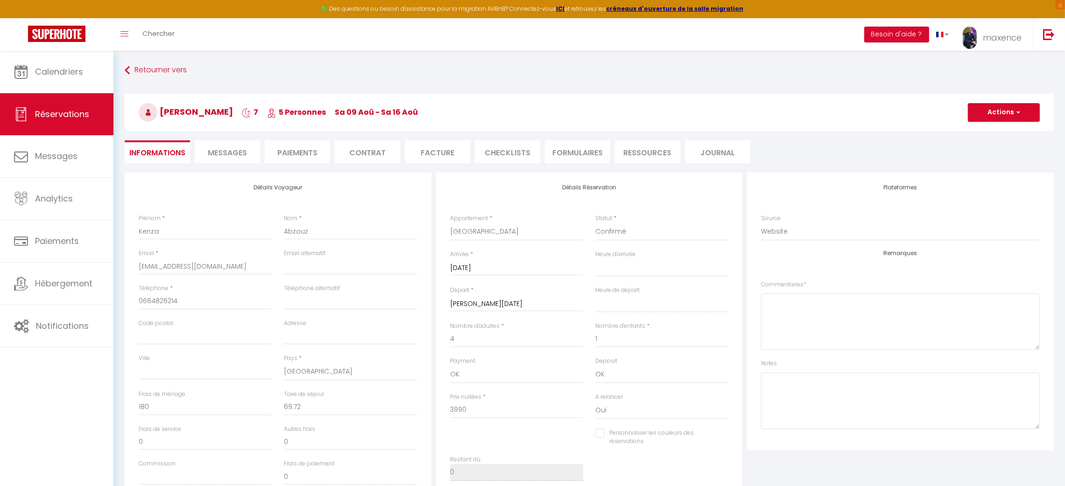
checkbox input "false"
select select
checkbox input "false"
select select
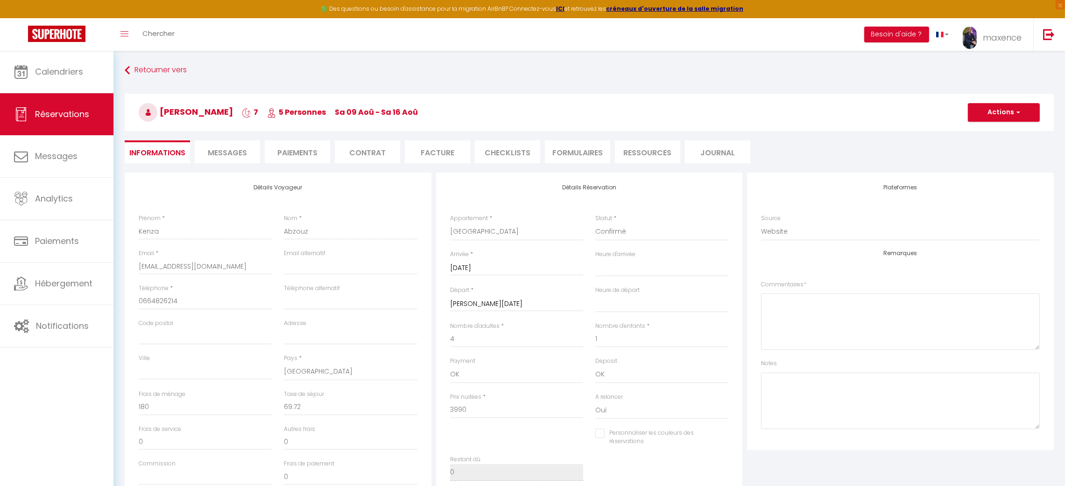
select select
checkbox input "false"
select select
checkbox input "false"
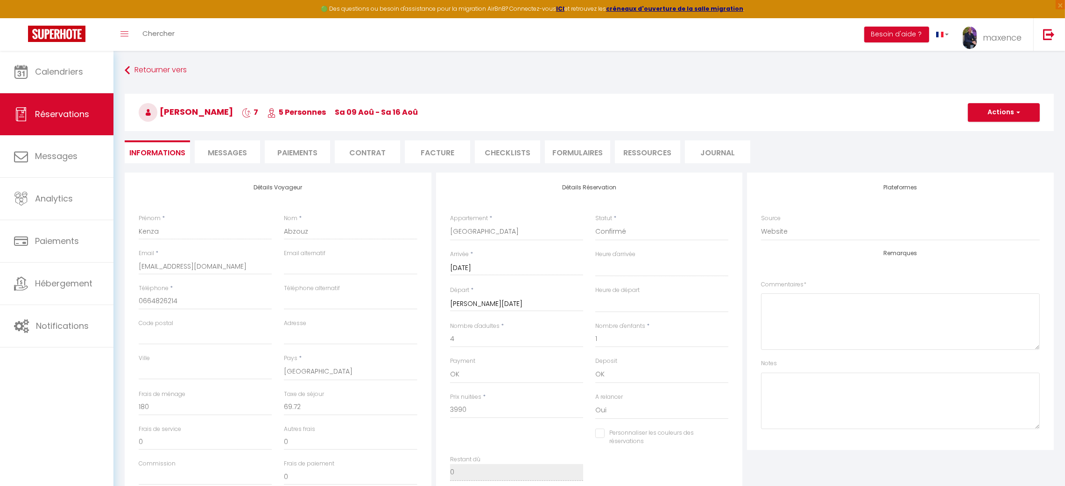
select select
checkbox input "false"
select select
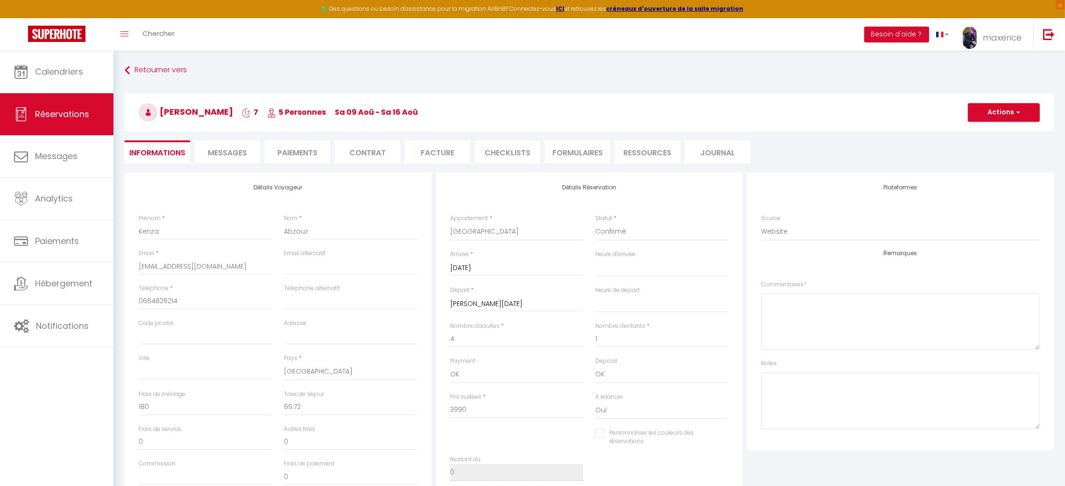
checkbox input "false"
select select
checkbox input "false"
select select
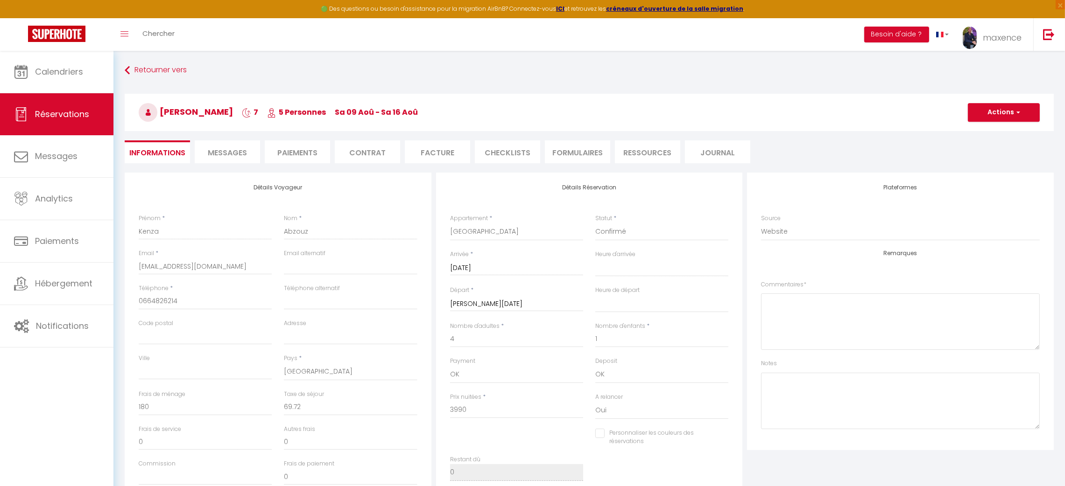
select select
checkbox input "false"
select select
checkbox input "false"
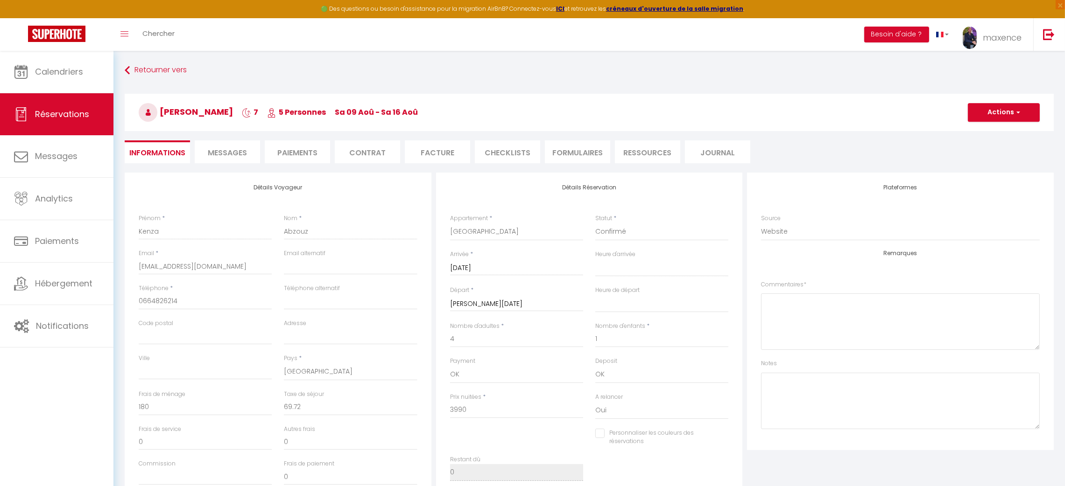
select select
checkbox input "false"
select select
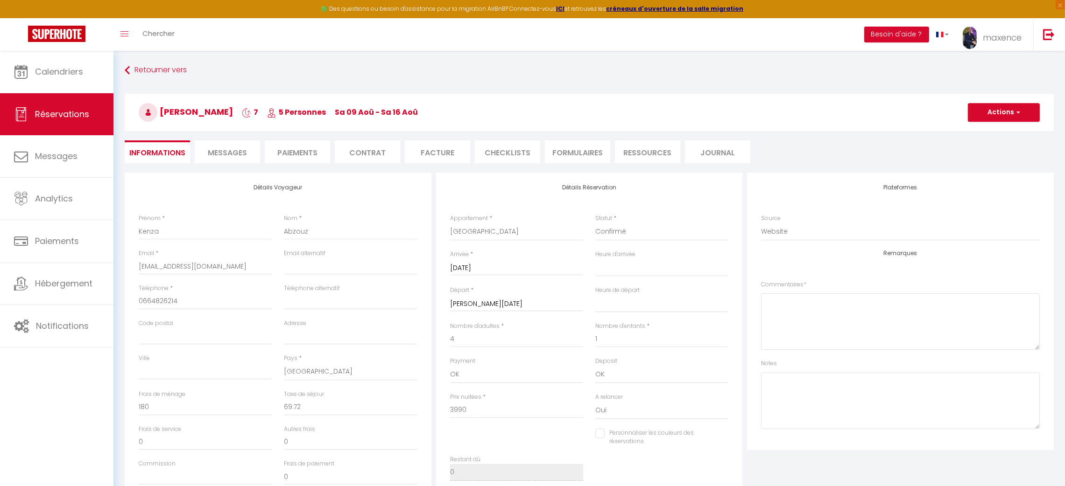
checkbox input "false"
select select
checkbox input "false"
select select
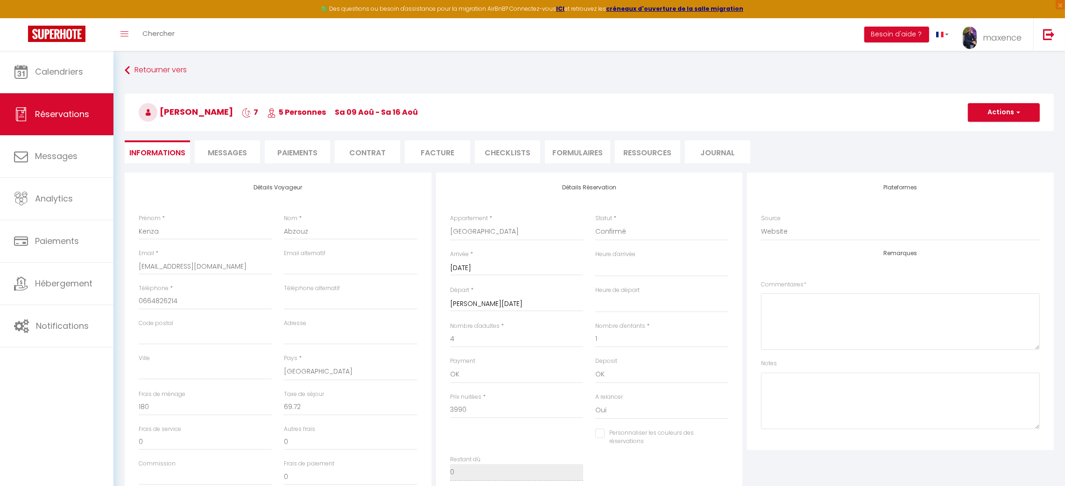
select select
checkbox input "false"
select select
checkbox input "false"
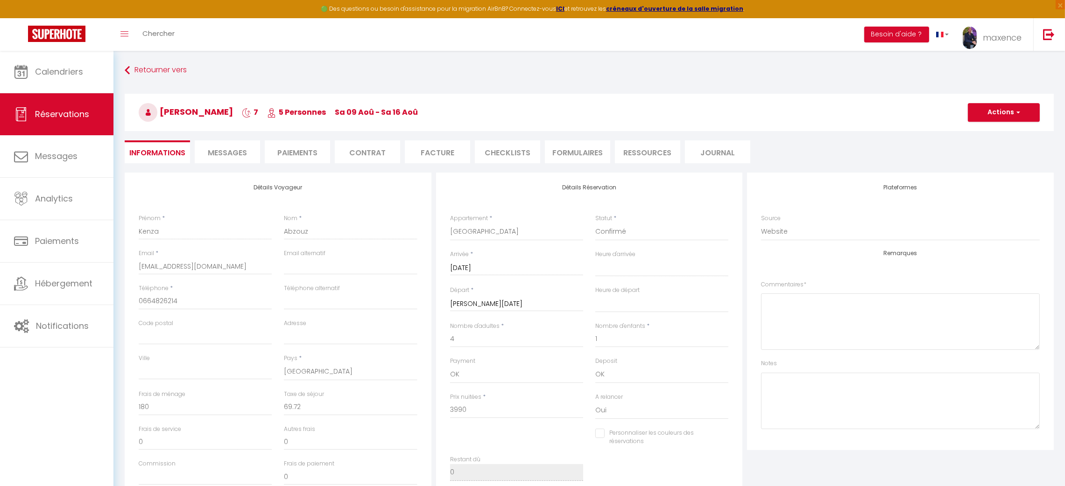
select select
checkbox input "false"
select select
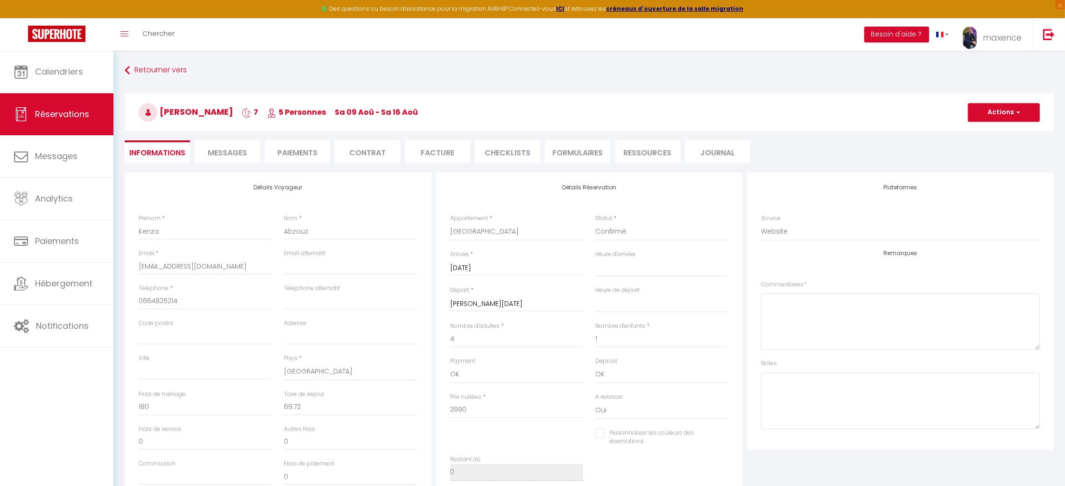
checkbox input "false"
select select
checkbox input "false"
select select
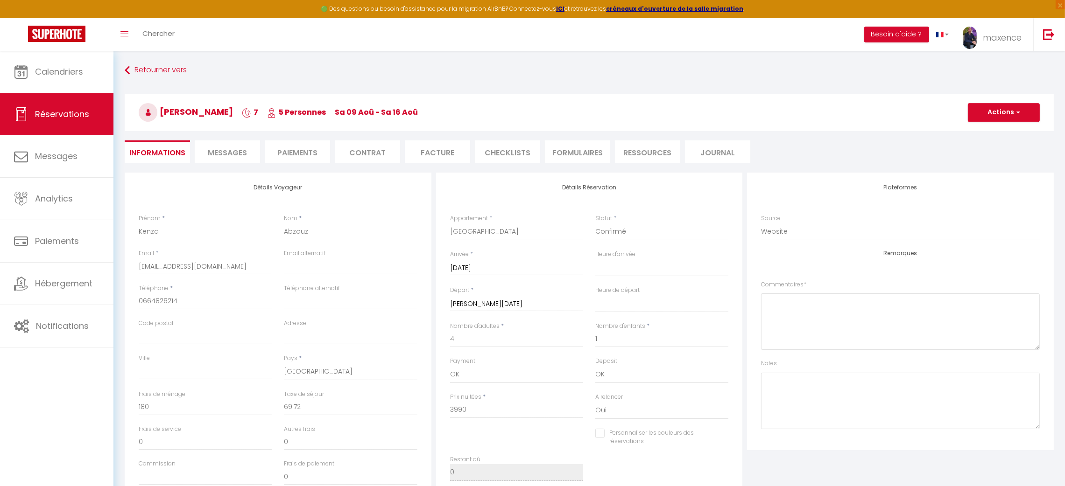
select select
checkbox input "false"
select select
click at [1046, 35] on img at bounding box center [1049, 34] width 12 height 12
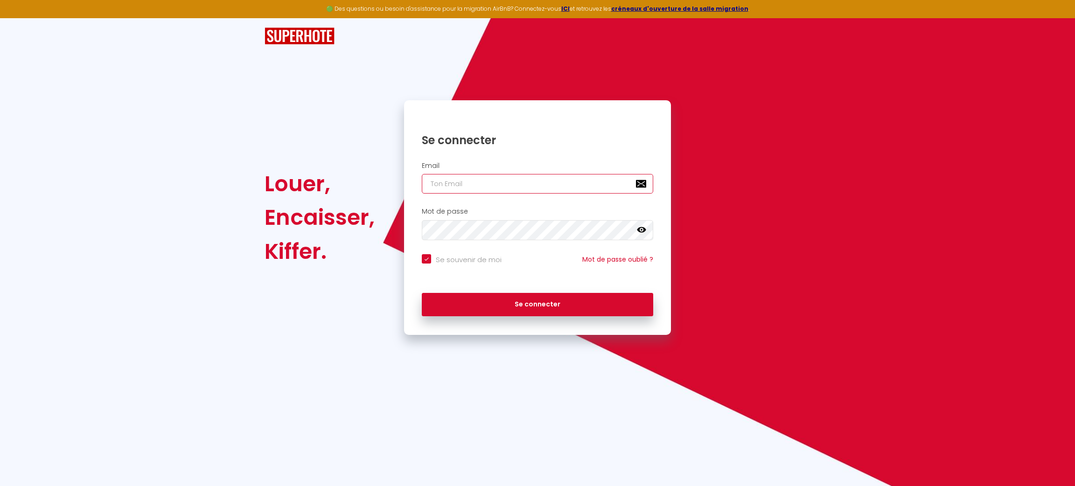
click at [456, 191] on input "email" at bounding box center [538, 184] width 232 height 20
paste input "aubonventconciergerie@gmail.com"
click at [449, 251] on div "Se souvenir de moi Mot de passe oublié ?" at bounding box center [537, 267] width 267 height 35
click at [449, 255] on input "Se souvenir de moi" at bounding box center [462, 258] width 80 height 9
click at [461, 242] on div "Mot de passe false" at bounding box center [537, 226] width 267 height 46
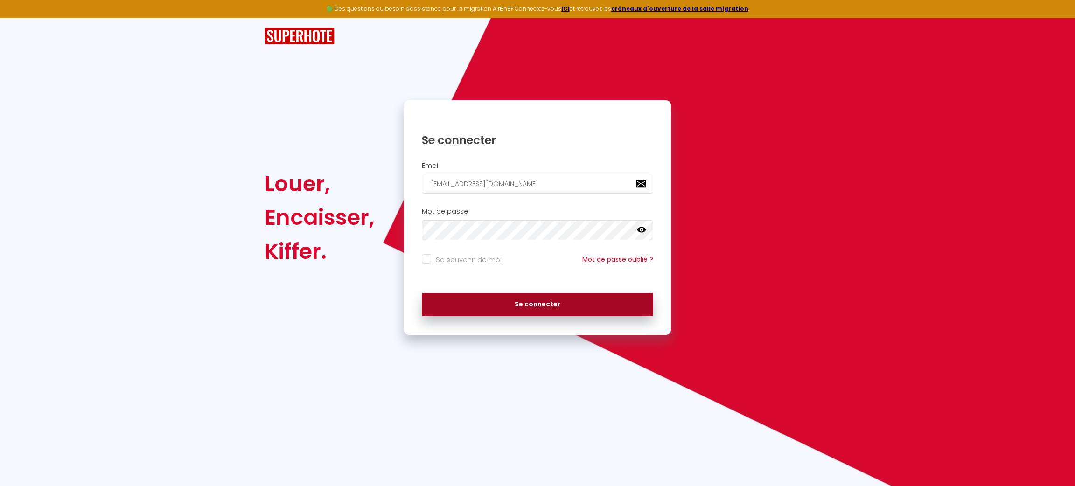
click at [503, 307] on button "Se connecter" at bounding box center [538, 304] width 232 height 23
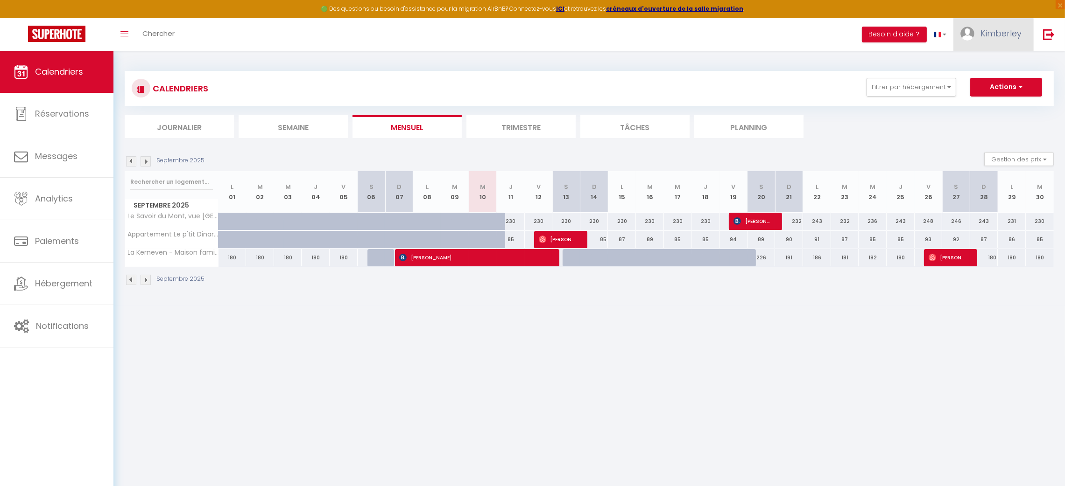
click at [974, 33] on img at bounding box center [967, 34] width 14 height 14
click at [165, 46] on link "Chercher" at bounding box center [158, 34] width 46 height 33
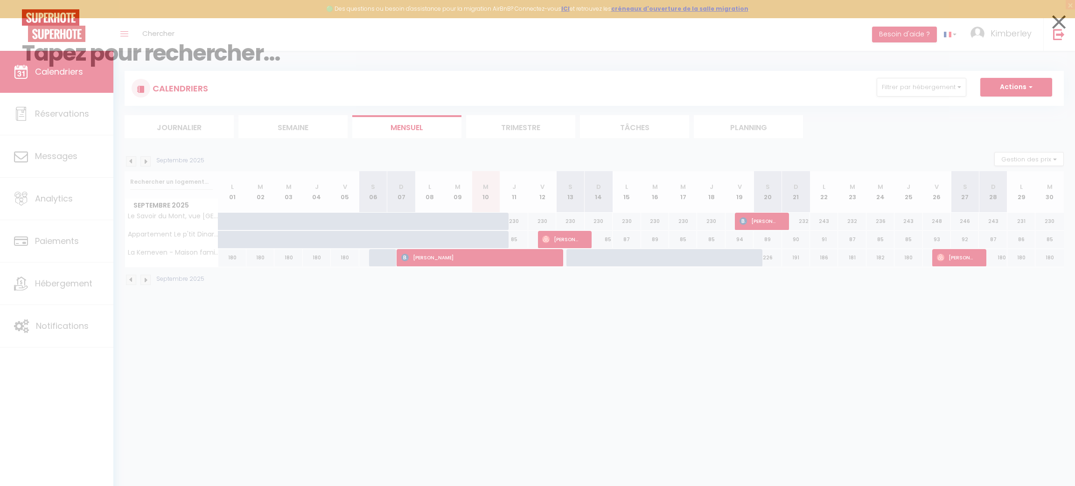
paste input "Kocourkova"
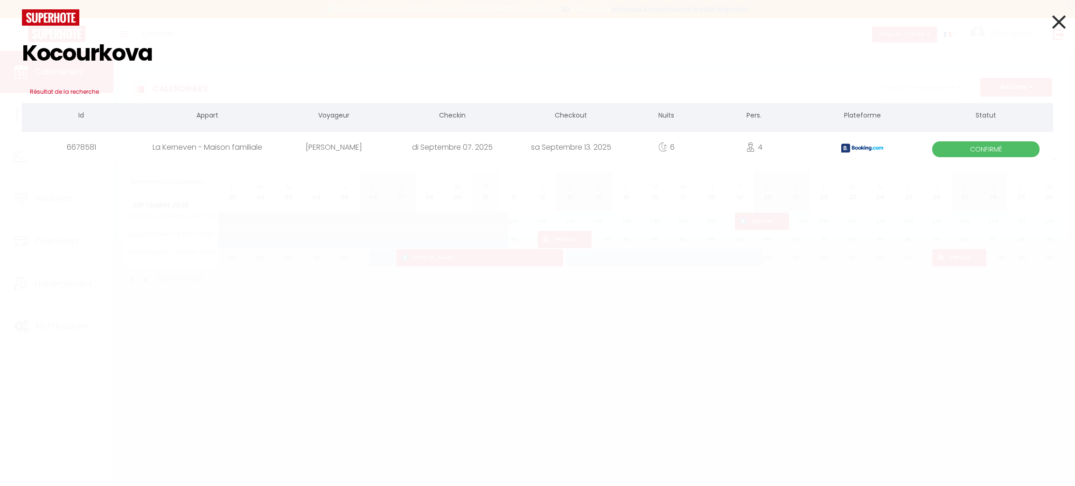
click at [412, 149] on div "di Septembre 07. 2025" at bounding box center [452, 147] width 119 height 30
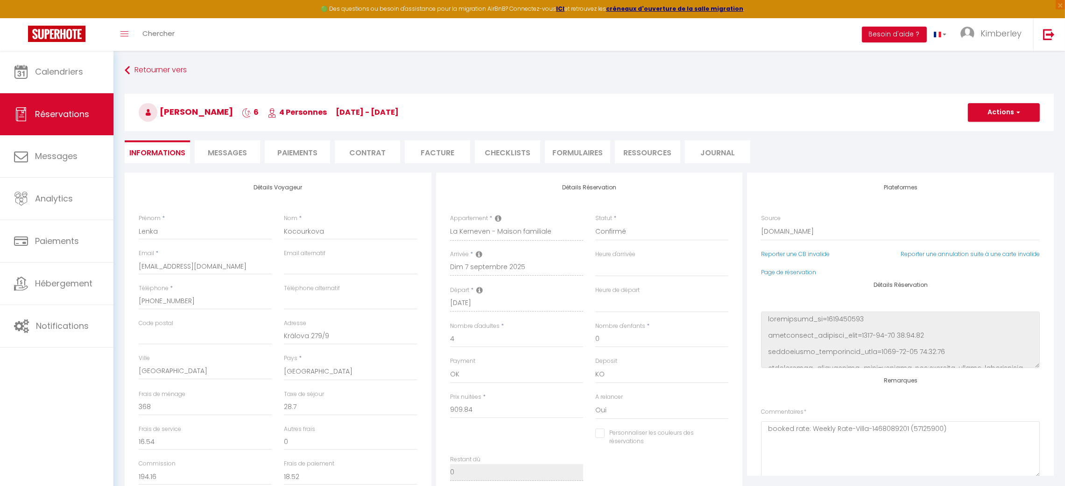
click at [316, 158] on li "Paiements" at bounding box center [297, 151] width 65 height 23
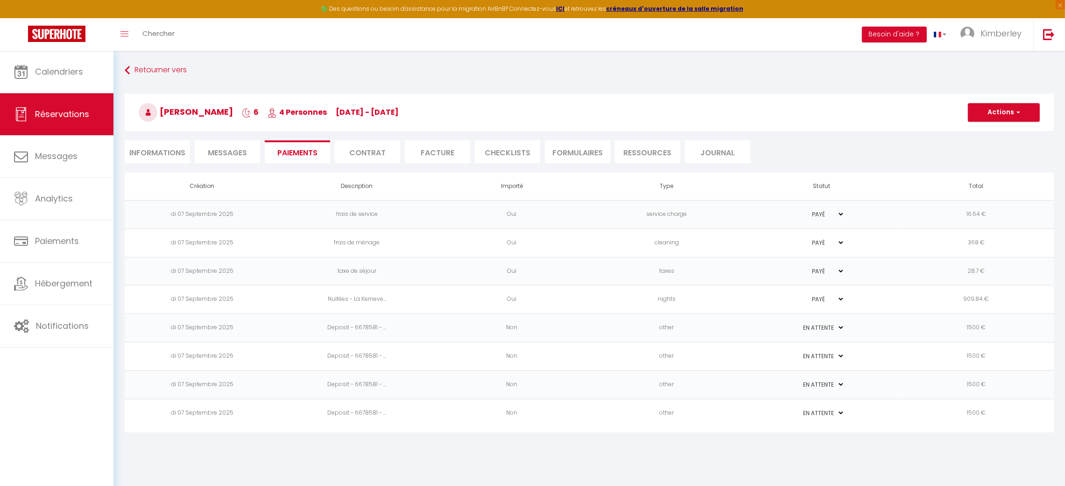
click at [387, 330] on td "Deposit - 6678581 - ..." at bounding box center [357, 328] width 155 height 28
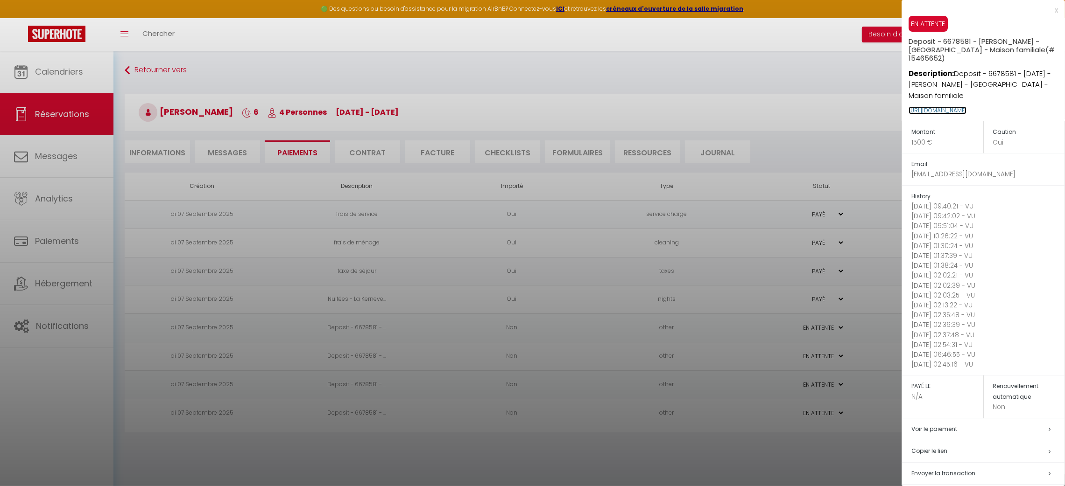
click at [960, 112] on link "https://superhote.com/applink/p/kqMFr5FK" at bounding box center [937, 110] width 58 height 8
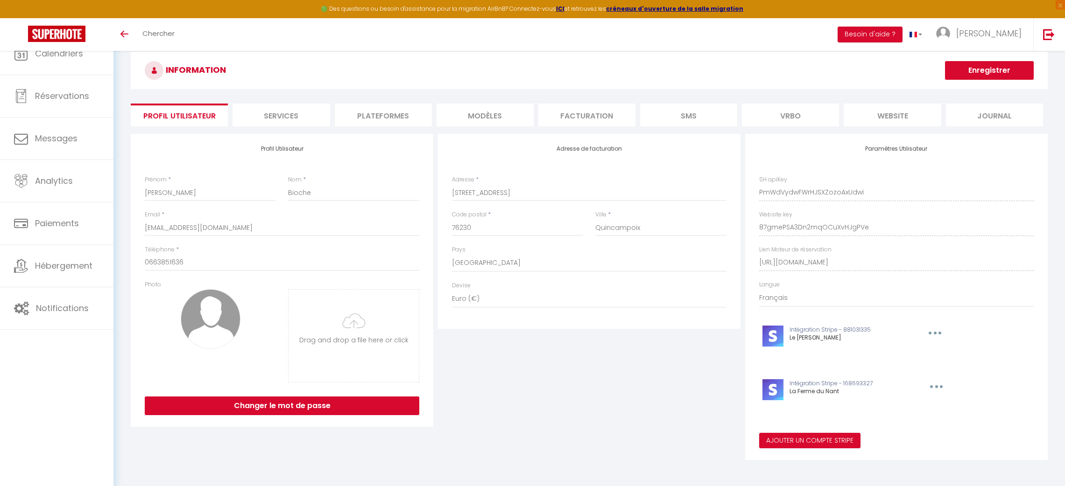
select select "28"
select select "fr"
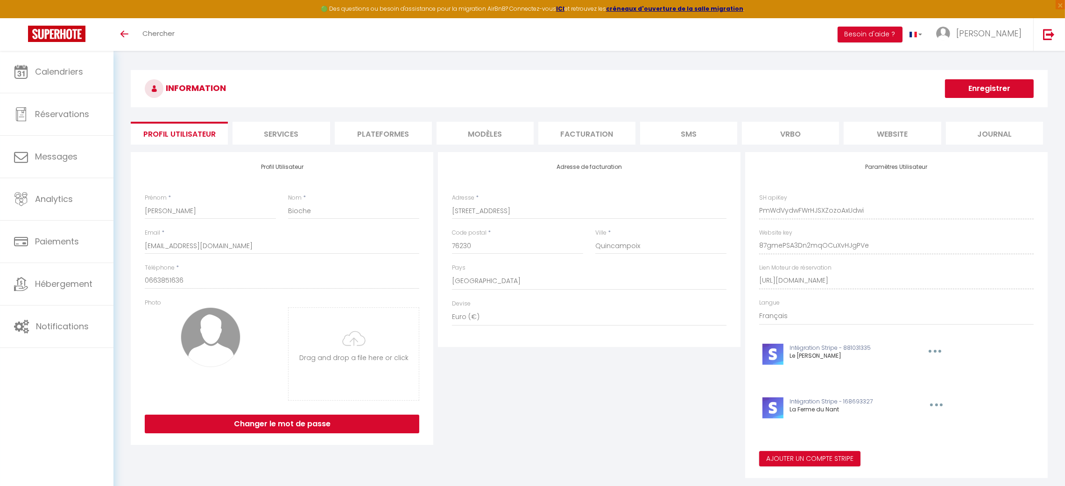
click at [797, 134] on li "Vrbo" at bounding box center [790, 133] width 97 height 23
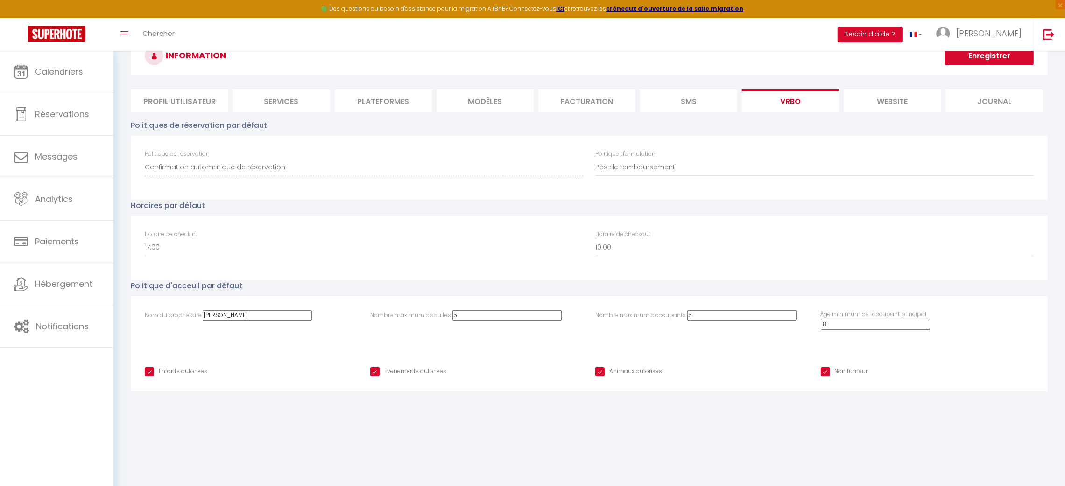
scroll to position [51, 0]
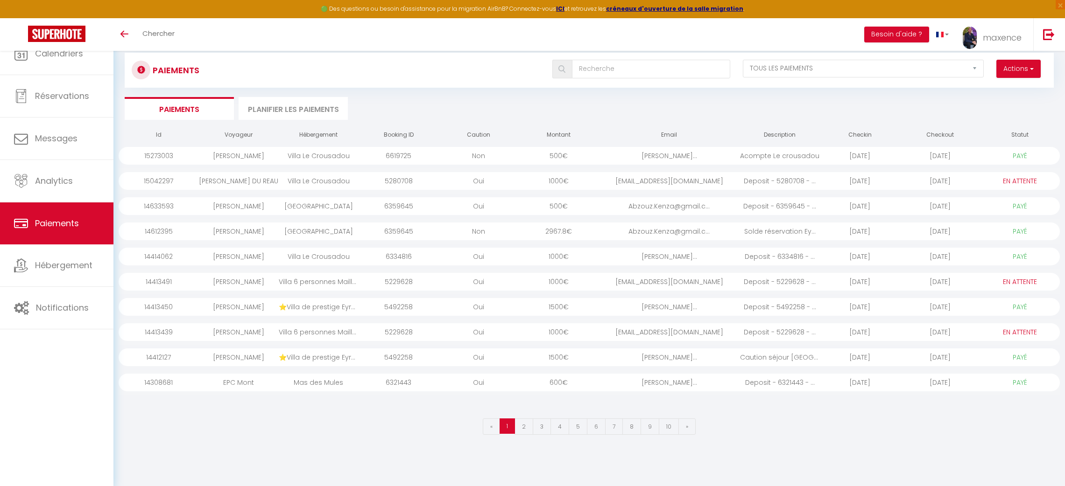
select select "2"
select select "0"
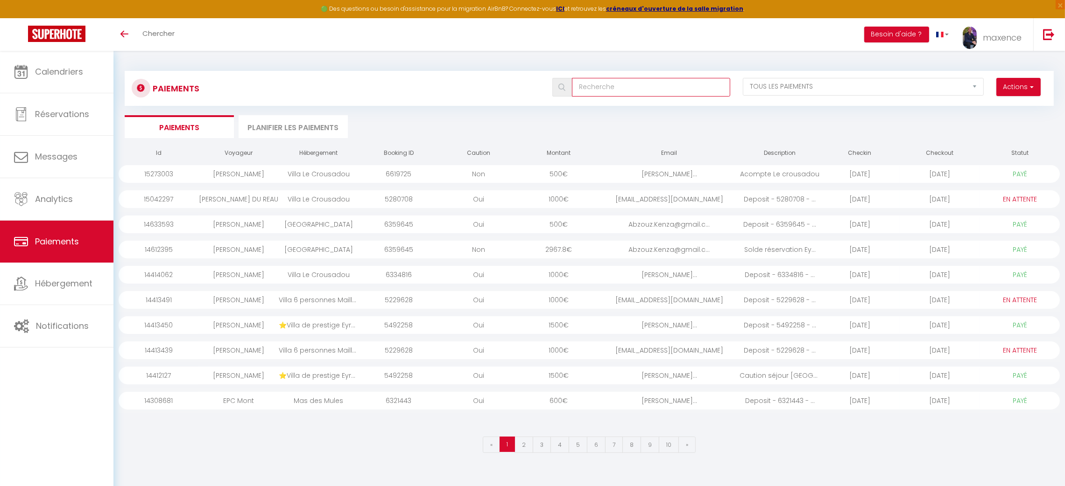
click at [631, 88] on input "text" at bounding box center [651, 87] width 158 height 19
paste input "6359645"
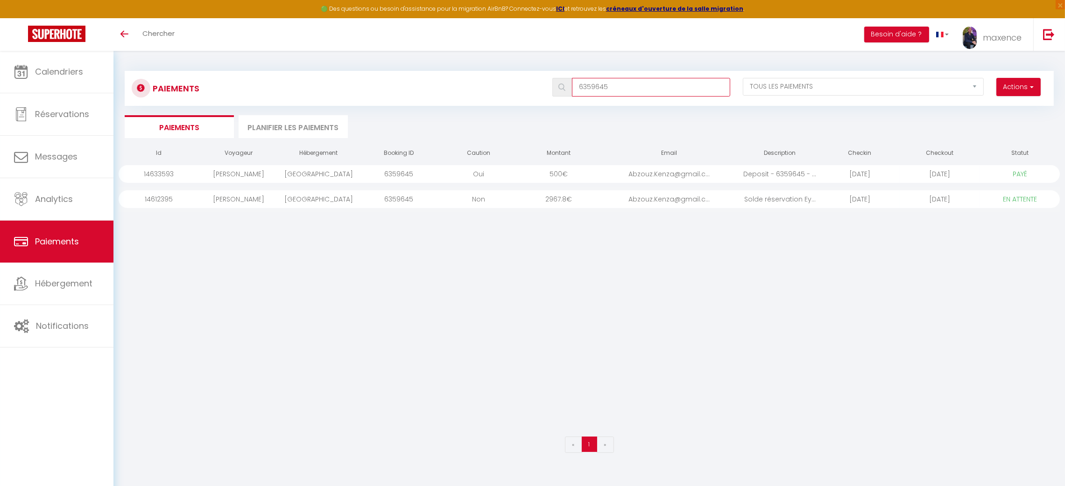
type input "6359645"
click at [595, 198] on div "2967.8 €" at bounding box center [559, 199] width 80 height 18
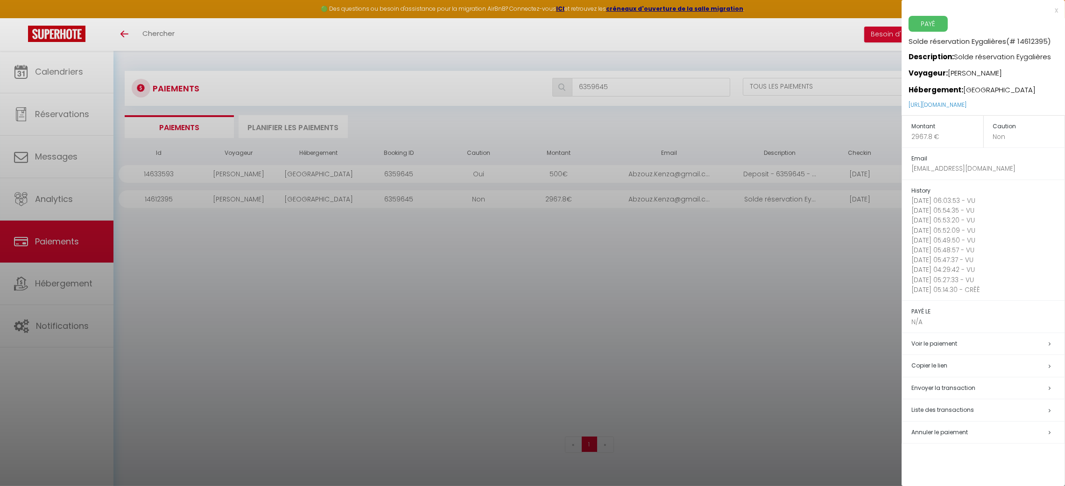
click at [714, 300] on div at bounding box center [532, 243] width 1065 height 486
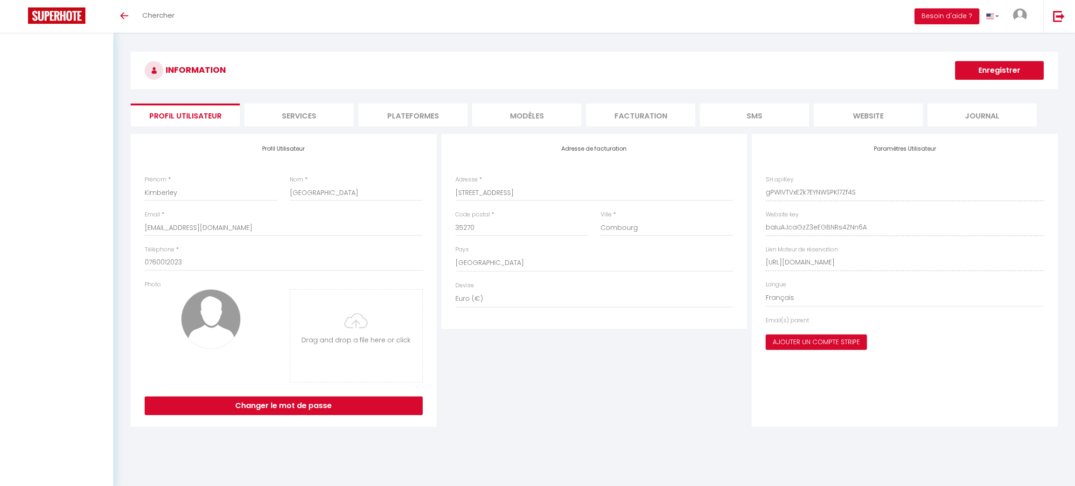
select select "28"
select select "fr"
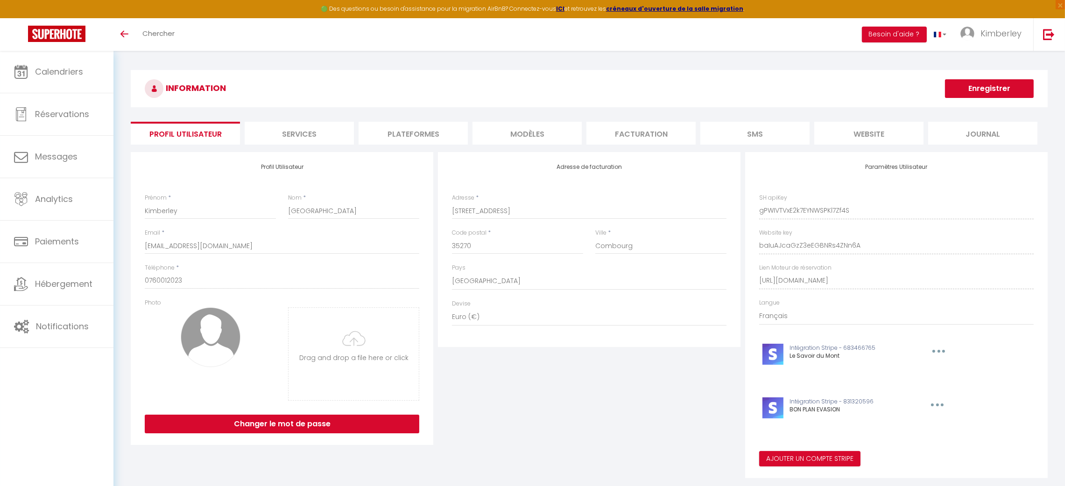
click at [943, 351] on button "button" at bounding box center [937, 351] width 29 height 15
click at [937, 391] on button "Editer" at bounding box center [914, 389] width 69 height 16
type input "Le Savoir du Mont"
type input "pk_live_51RREDJADfVx2nl1z5OqcV0JAF1K44CaLMpxeqlXqrnbNgMV9TqEPtt1A3B7RSwPeE1EF8p…"
type input "sk_live_51RREDJADfVx2nl1ze9iI2npMqUD9nwMhBTuh4bwk9HPGhGJfaIcK8ixIrmxDKPaHyUsoKB…"
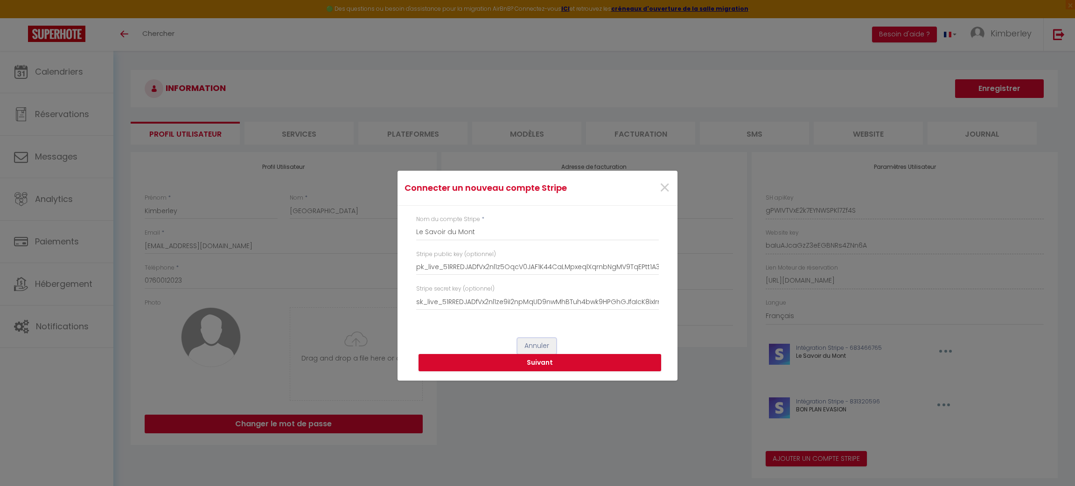
click at [536, 344] on button "Annuler" at bounding box center [537, 346] width 39 height 16
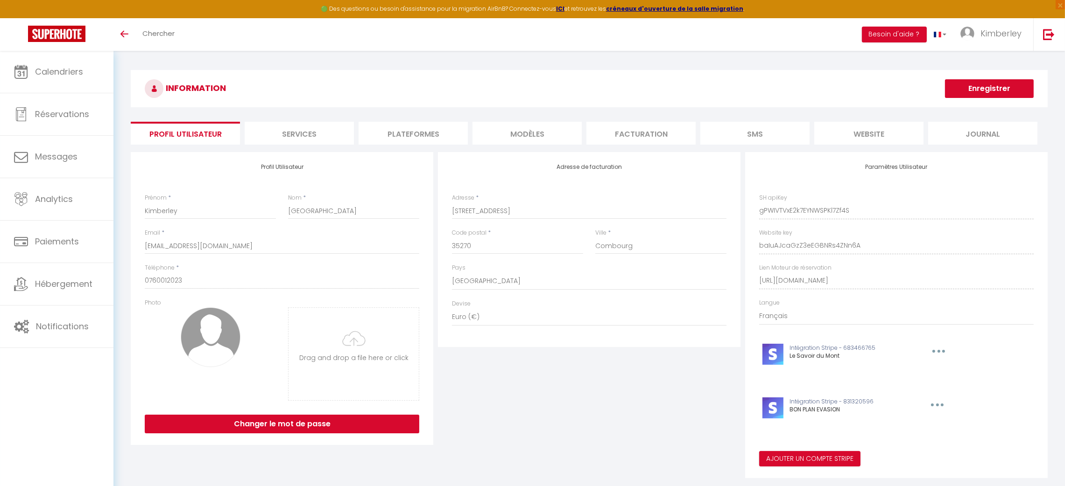
click at [940, 402] on button "button" at bounding box center [935, 405] width 29 height 15
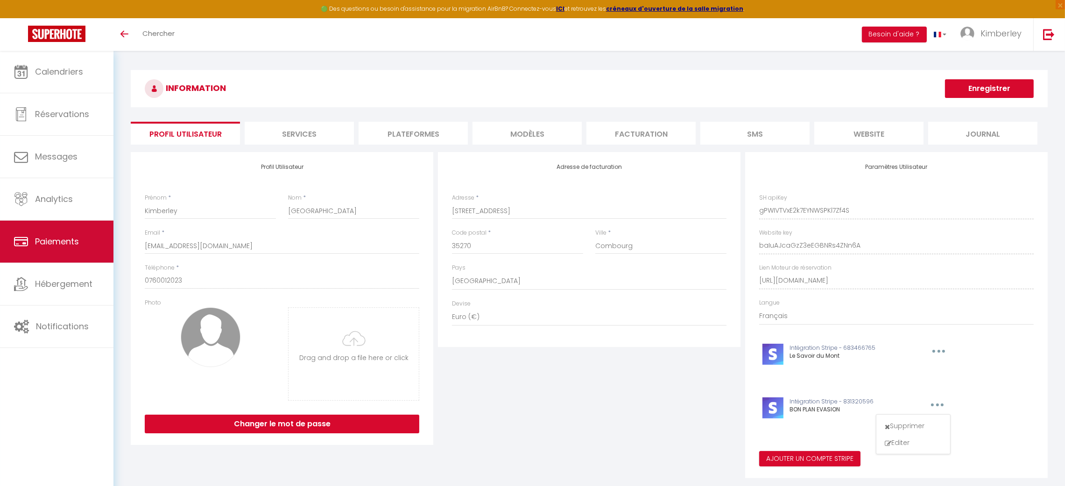
click at [95, 257] on link "Paiements" at bounding box center [56, 242] width 113 height 42
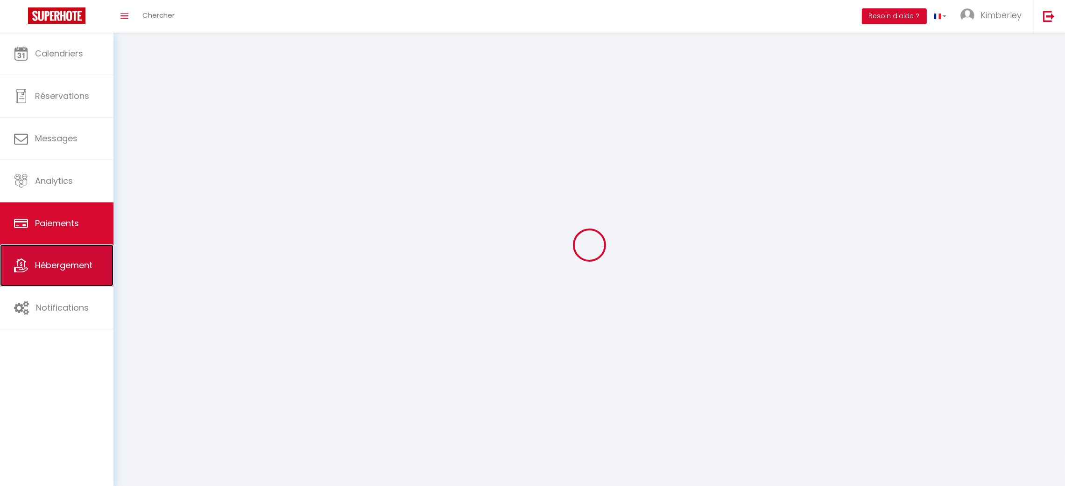
click at [90, 274] on link "Hébergement" at bounding box center [56, 266] width 113 height 42
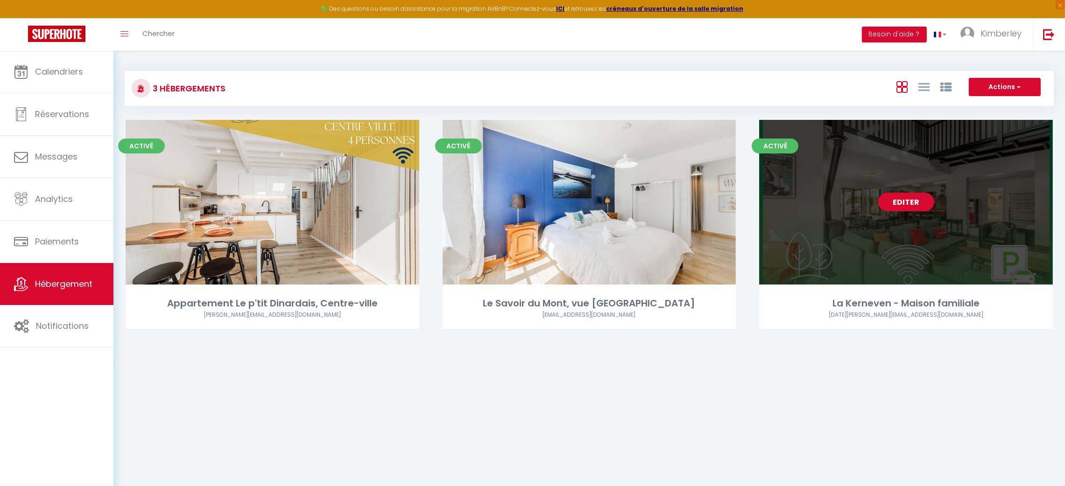
click at [917, 201] on link "Editer" at bounding box center [906, 202] width 56 height 19
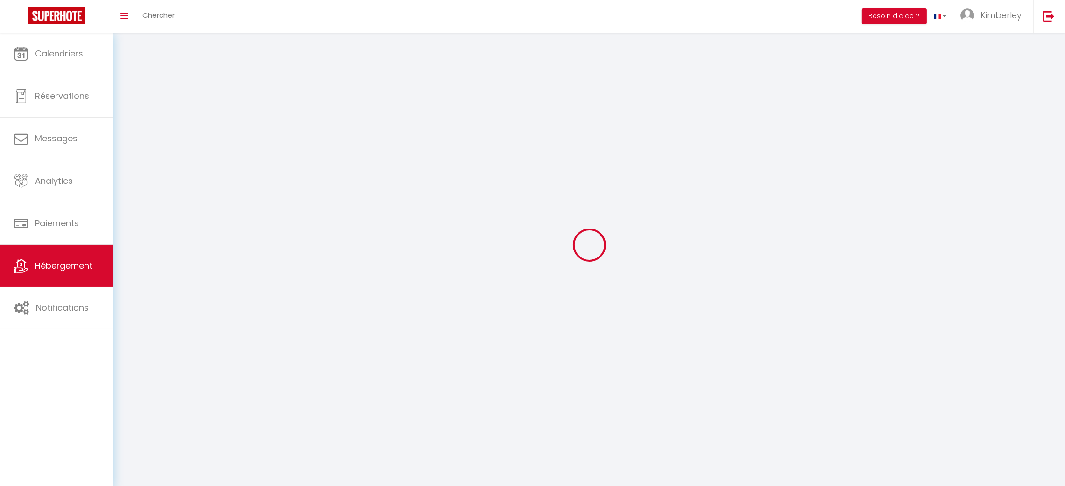
click at [917, 201] on div at bounding box center [589, 245] width 929 height 402
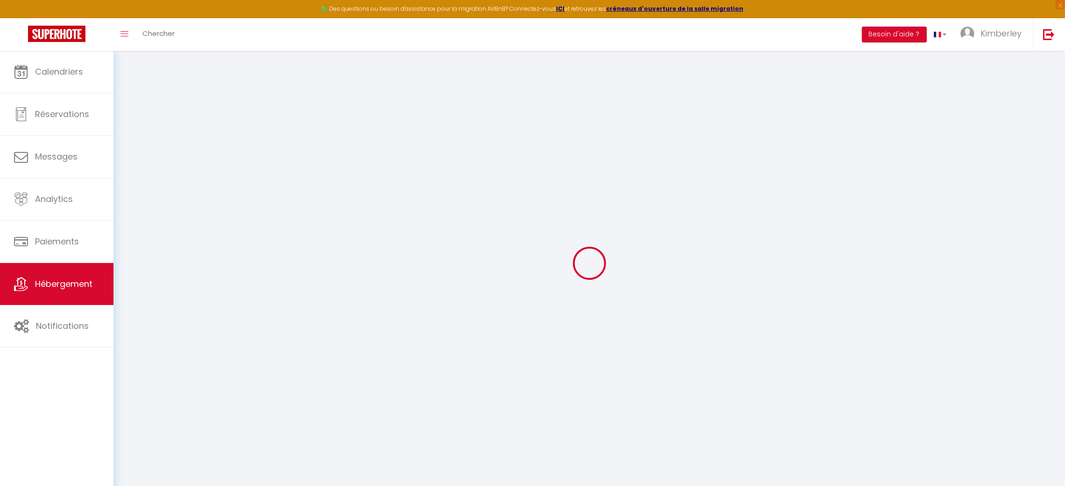
type input "La Kerneven - Maison familiale"
type input "Noël"
type input "Gallay"
select select "10"
select select "5"
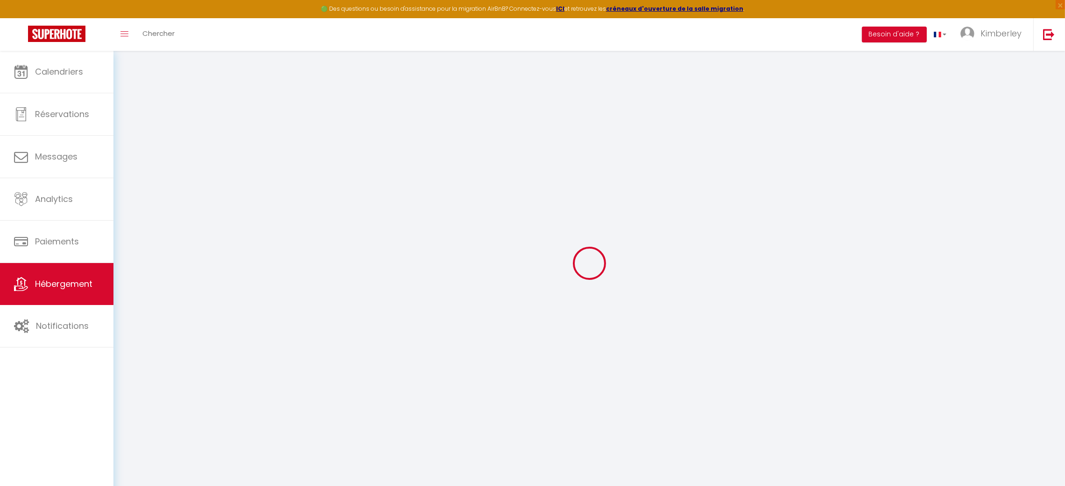
select select "3"
type input "2000"
type input "365"
type input "1500"
select select
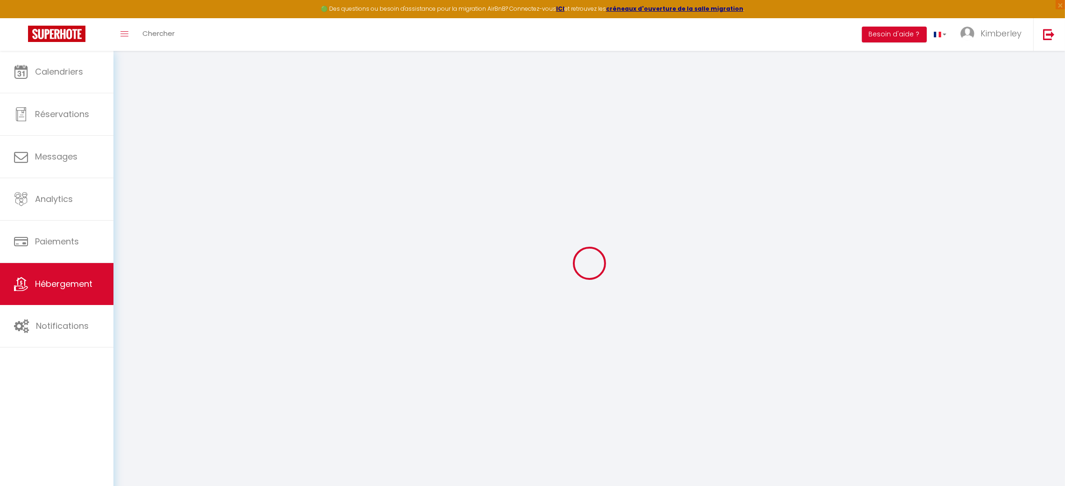
select select
type input "2 bis, le chaussis veillard"
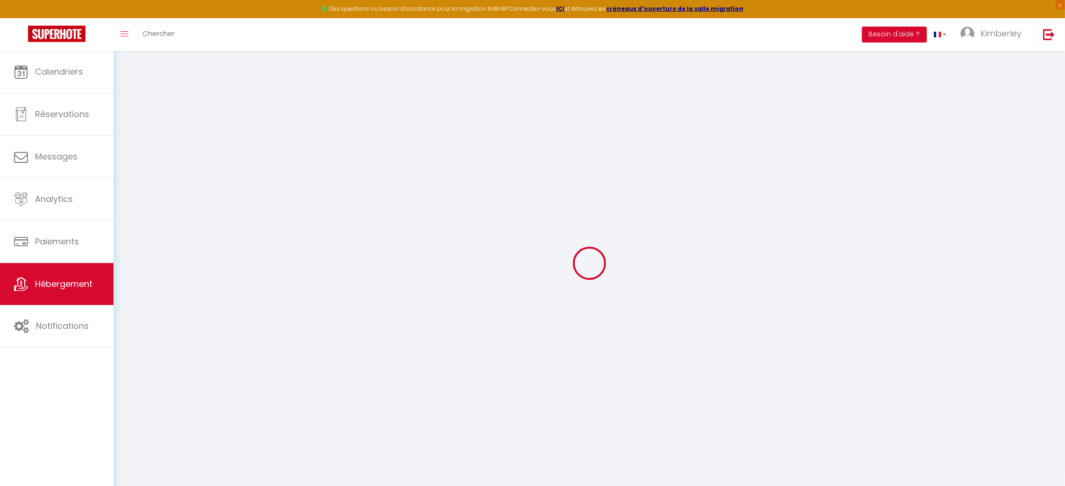
type input "35120"
type input "Épiniac"
type input "aubonventconciergerie@gmail.com"
select select "15586"
checkbox input "false"
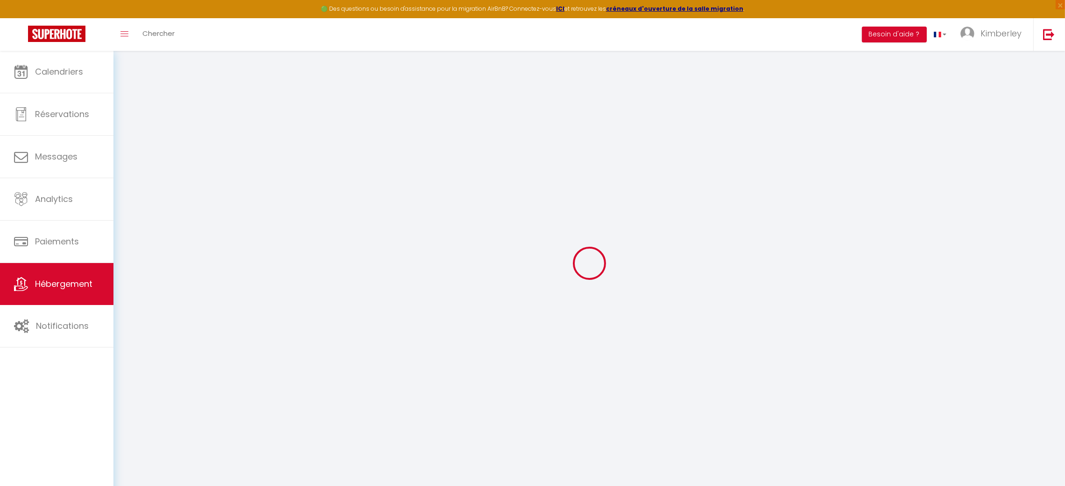
checkbox input "false"
type input "0"
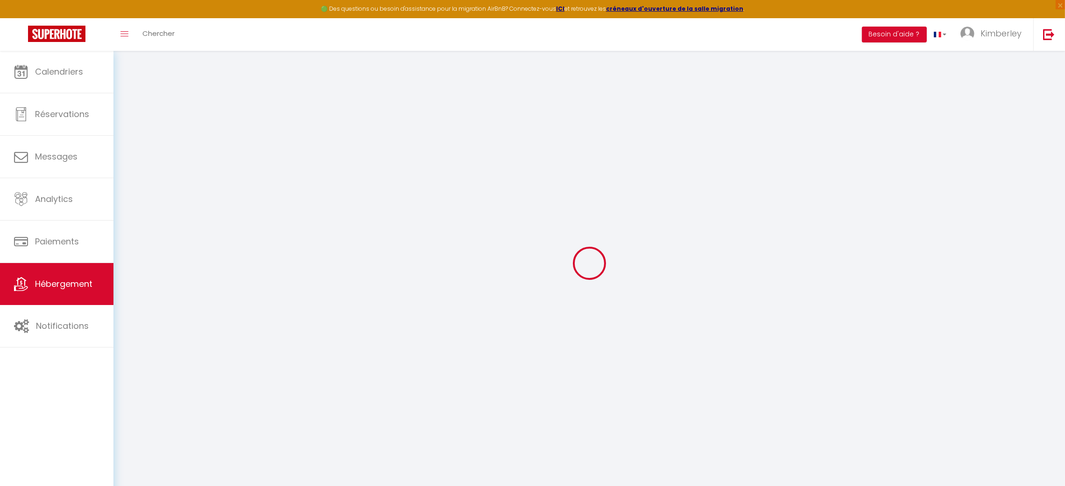
type input "0"
select select "46763"
select select
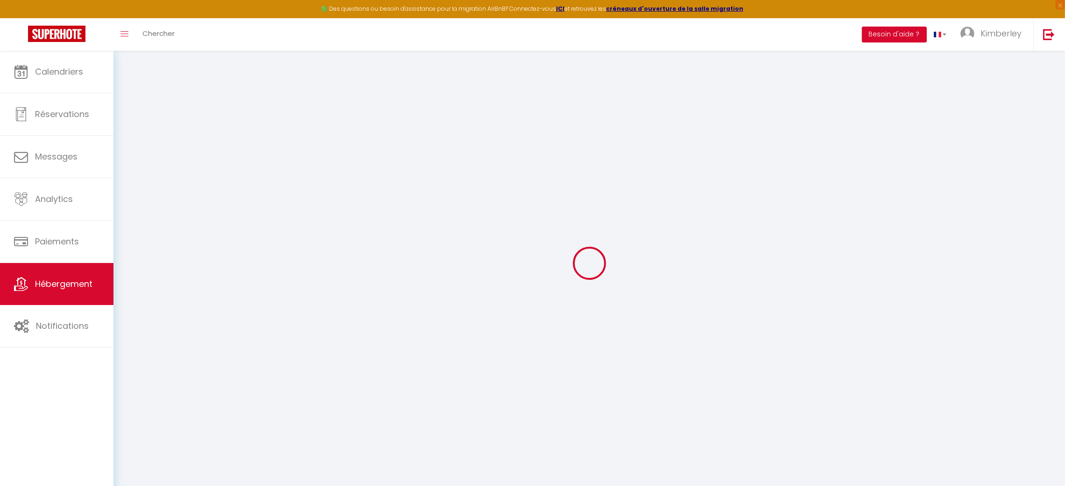
select select
checkbox input "false"
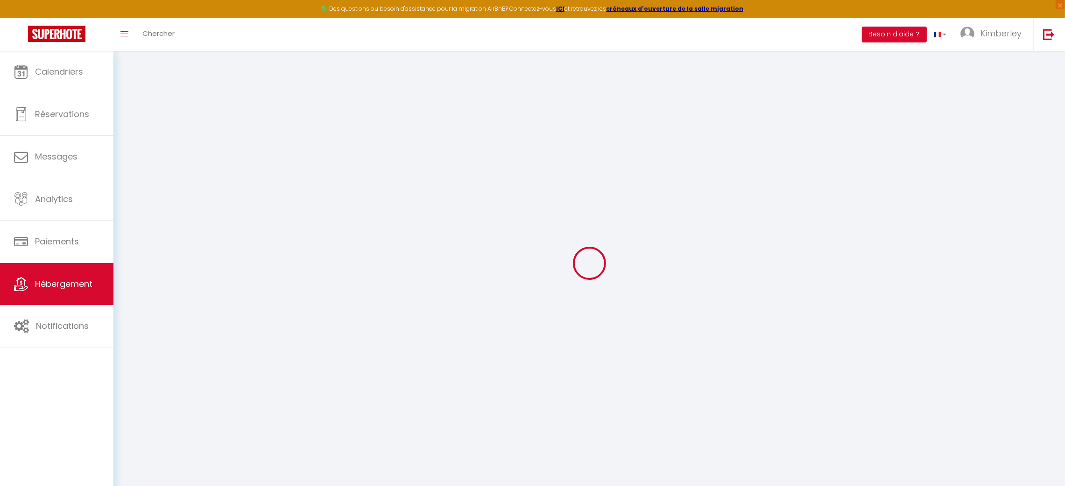
checkbox input "false"
select select
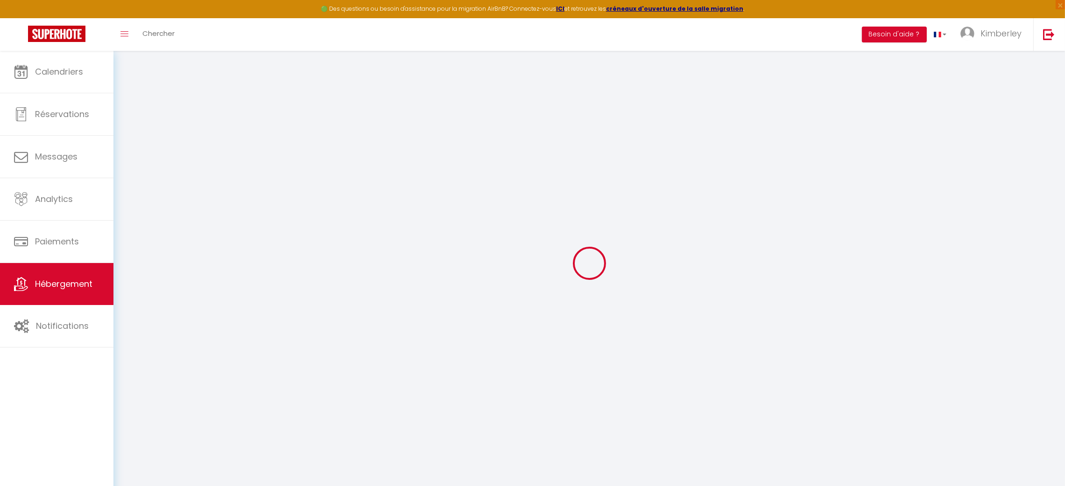
select select
checkbox input "false"
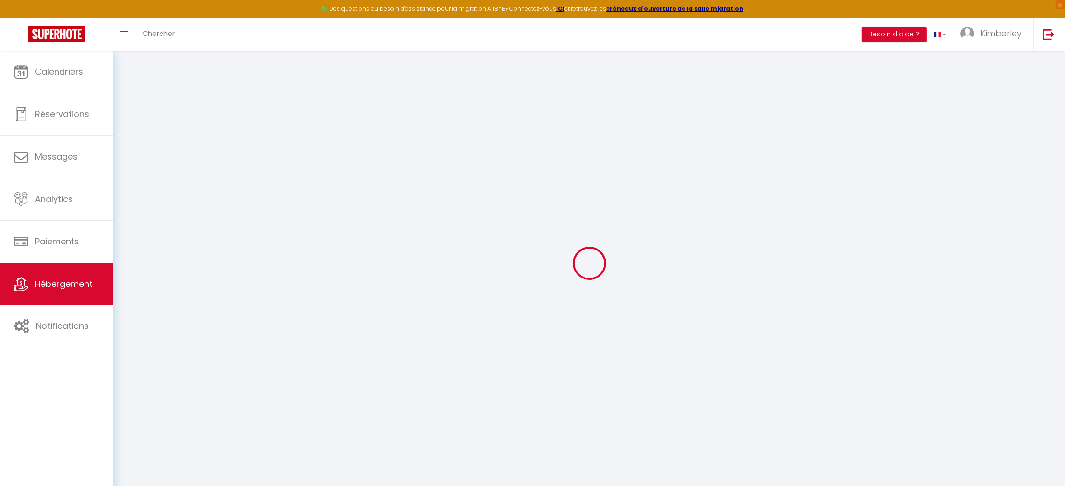
checkbox input "false"
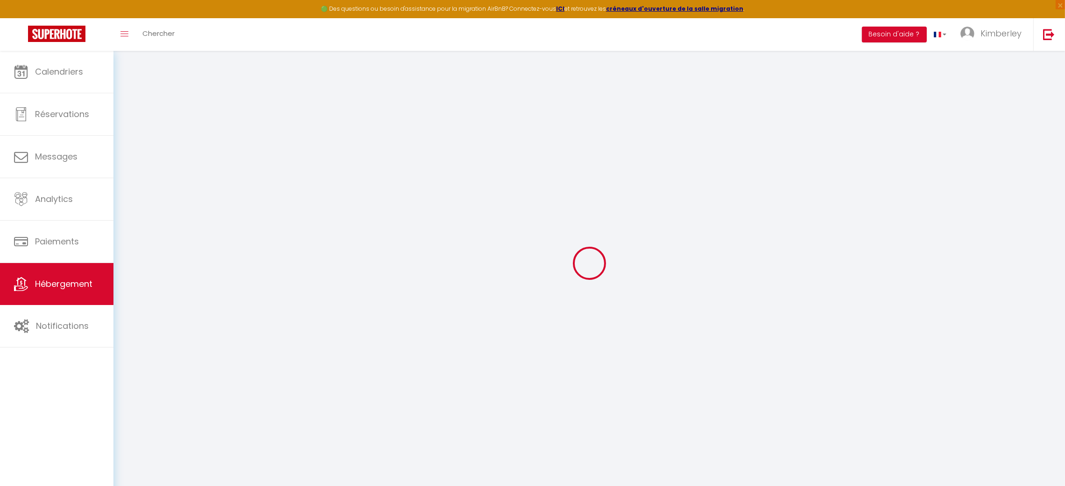
select select "16:00"
select select
select select "10:00"
select select "30"
select select "120"
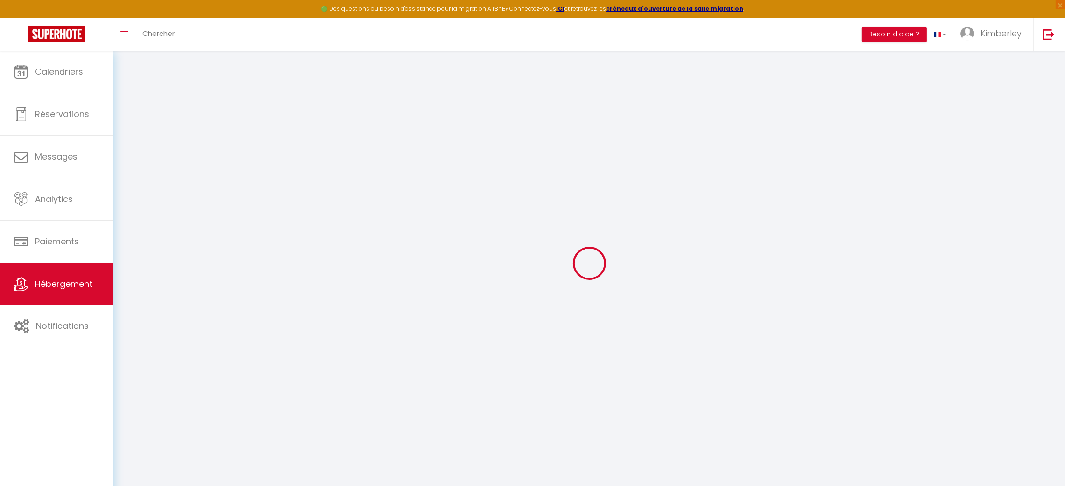
select select
checkbox input "false"
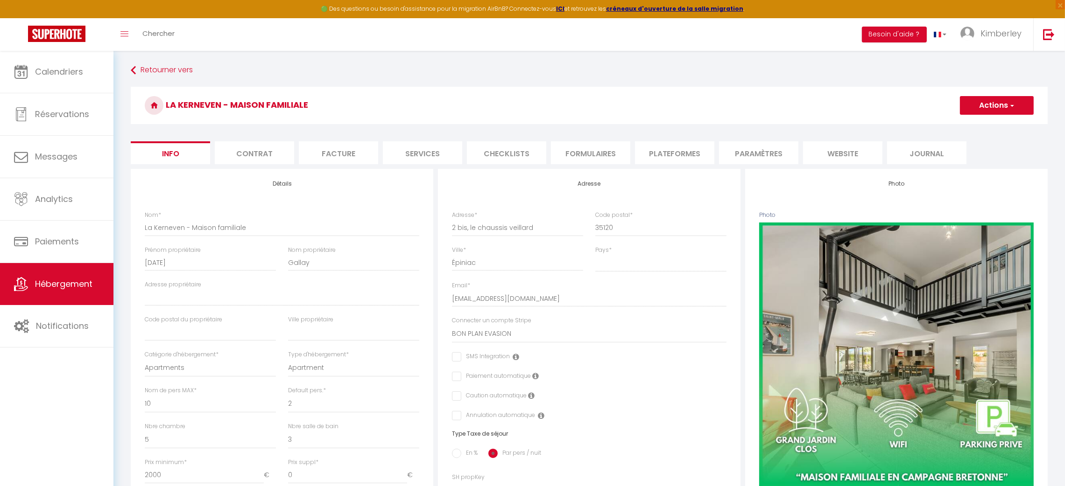
click at [680, 151] on li "Plateformes" at bounding box center [674, 152] width 79 height 23
select select
checkbox input "false"
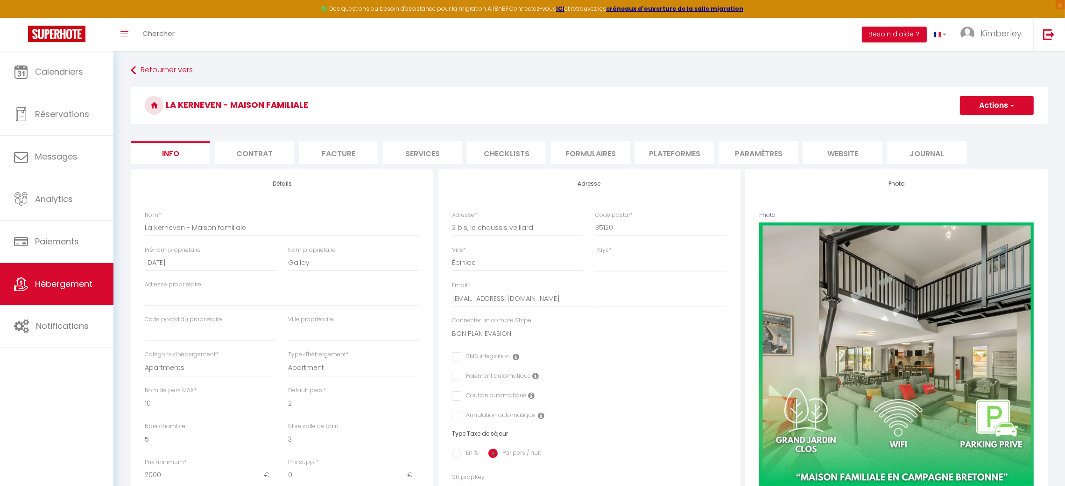
checkbox input "false"
select select
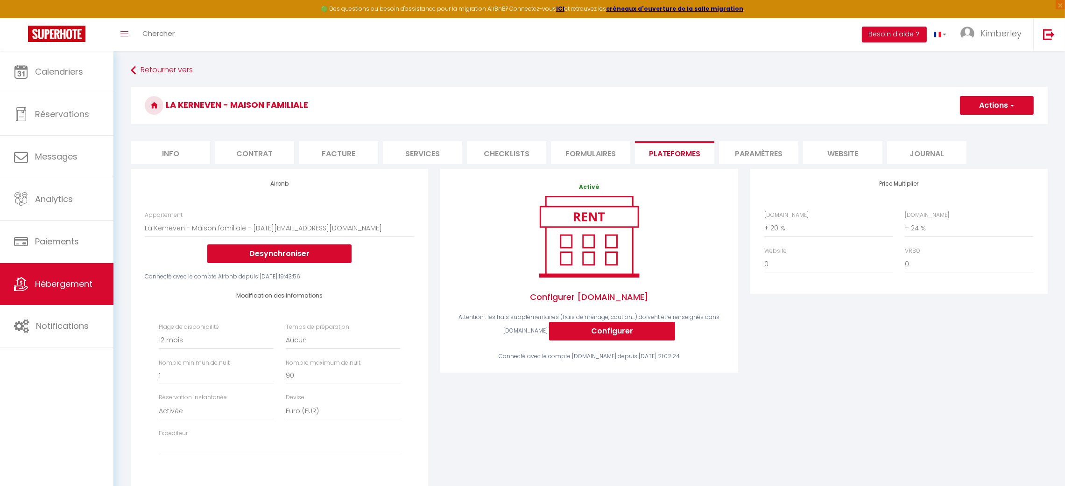
click at [179, 159] on li "Info" at bounding box center [170, 152] width 79 height 23
select select
checkbox input "false"
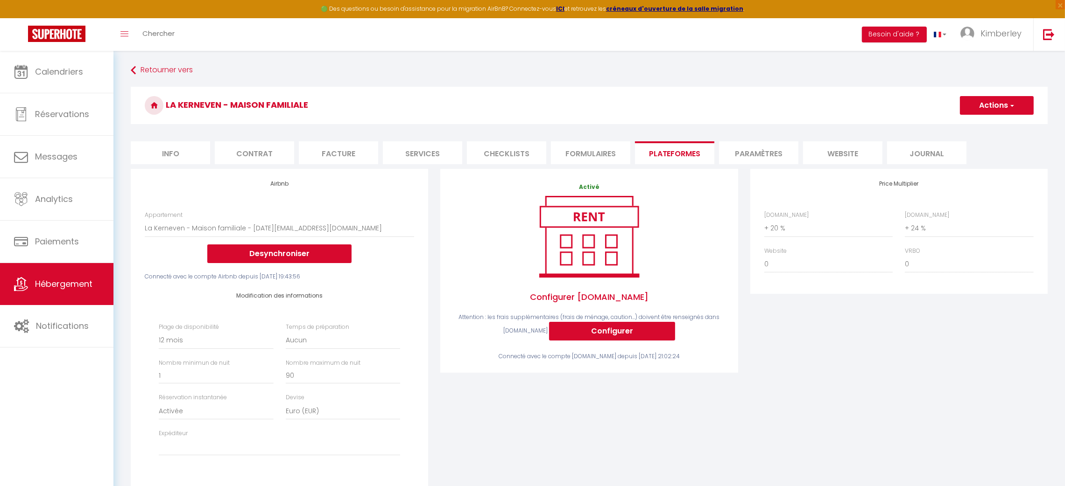
checkbox input "false"
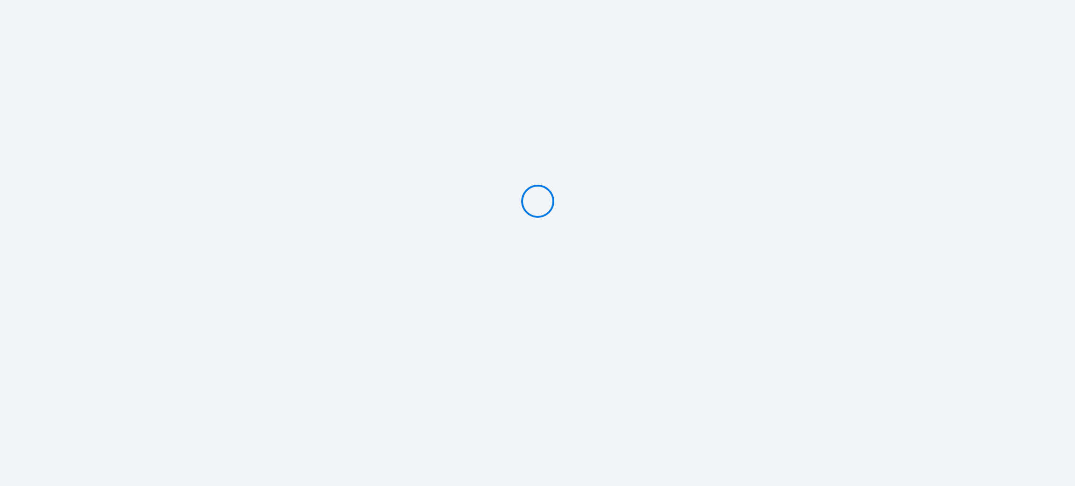
type input "Caution 1500 €"
